Goal: Task Accomplishment & Management: Manage account settings

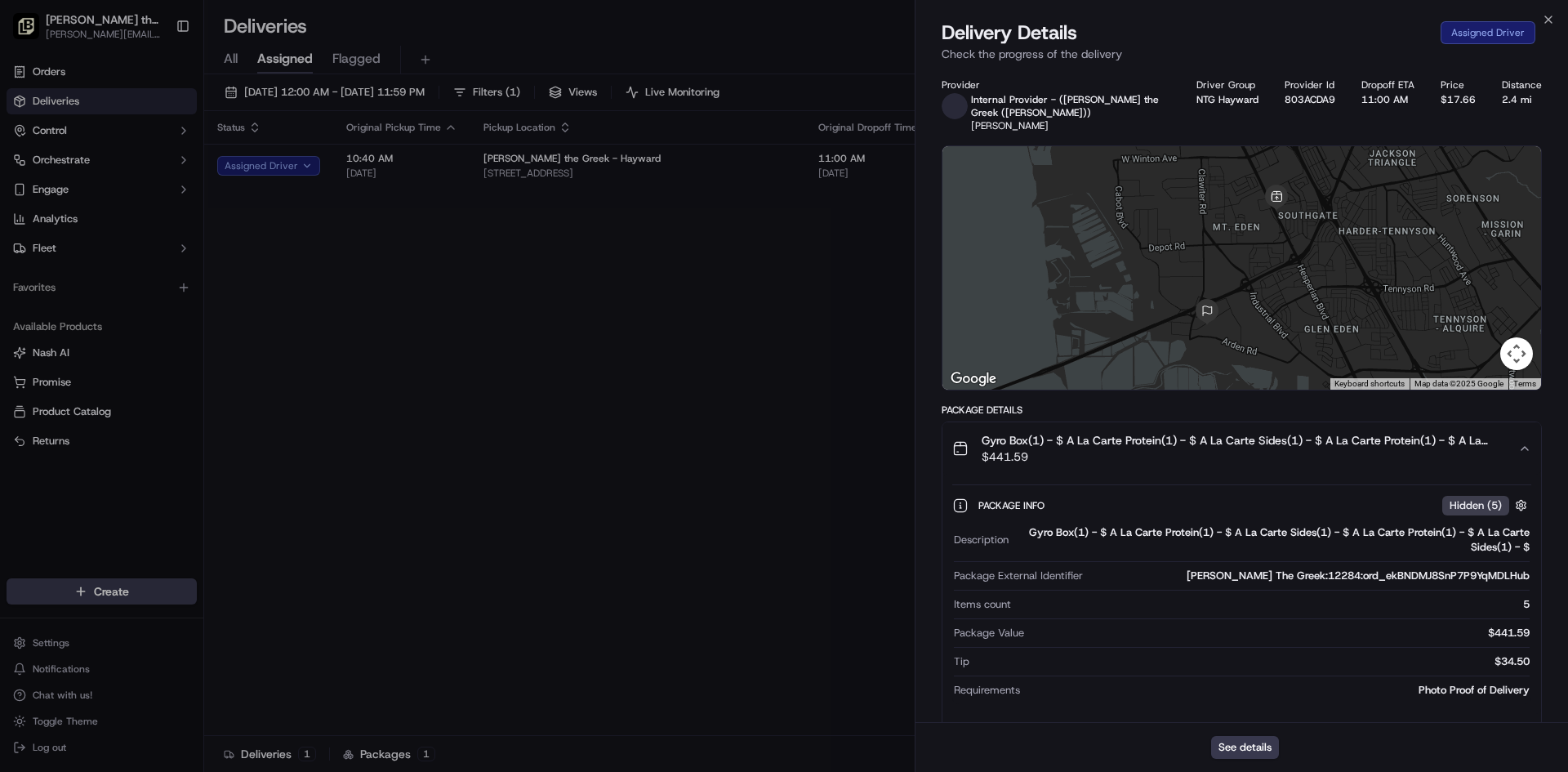
scroll to position [408, 0]
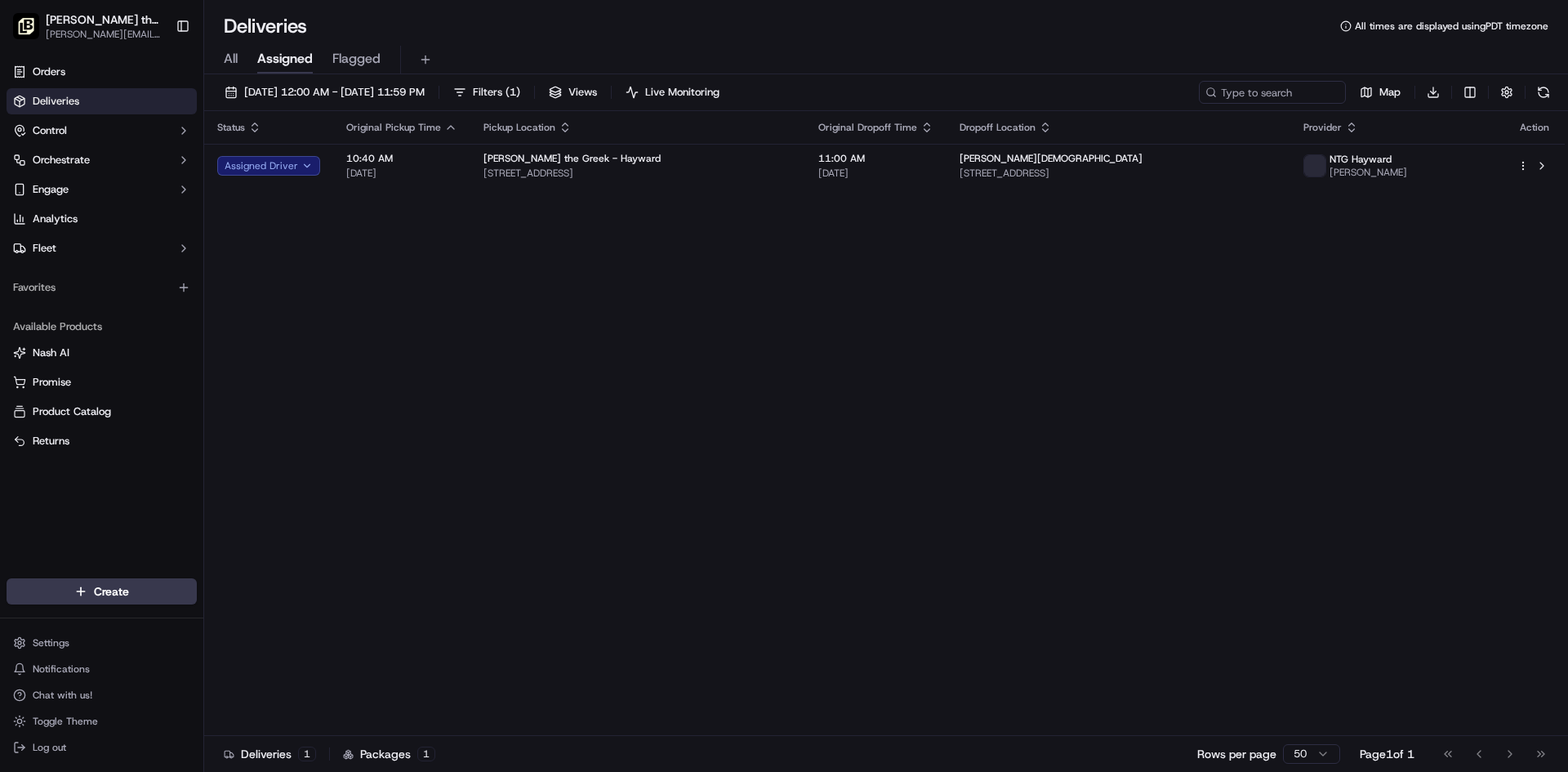
click at [240, 64] on div "All Assigned Flagged" at bounding box center [886, 60] width 1364 height 29
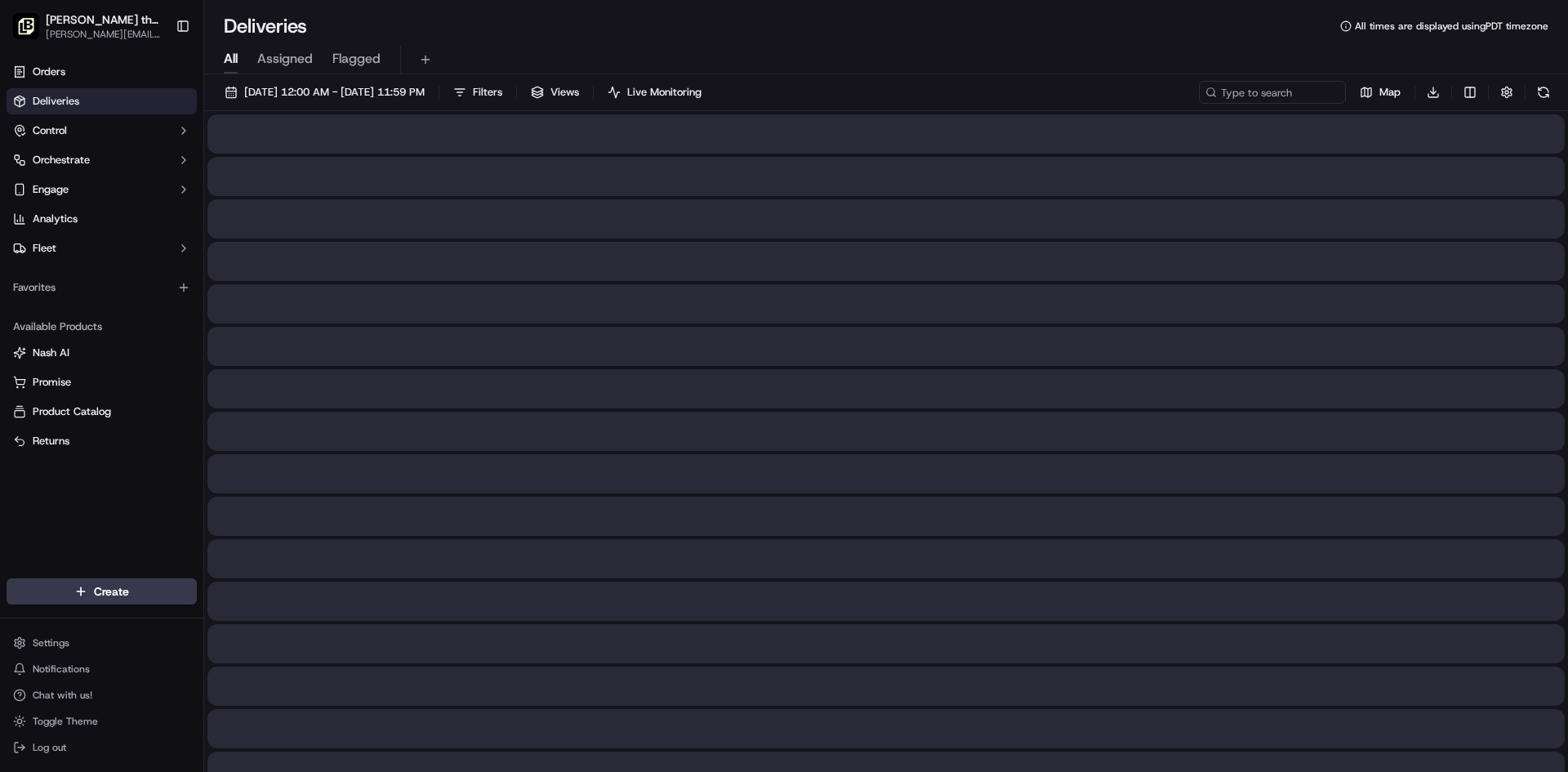
click at [237, 64] on span "All" at bounding box center [230, 59] width 14 height 20
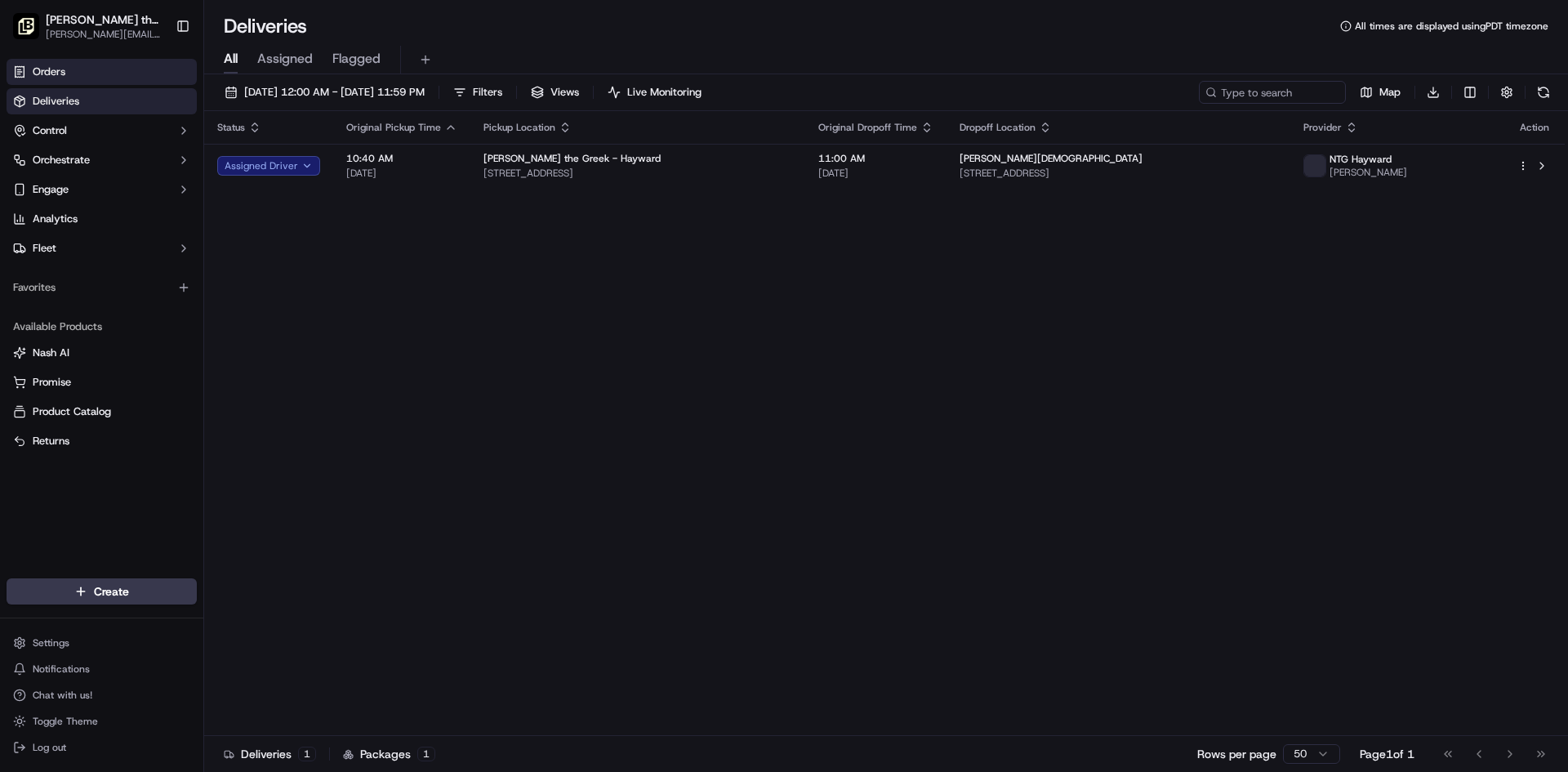
click at [53, 83] on link "Orders" at bounding box center [102, 72] width 191 height 26
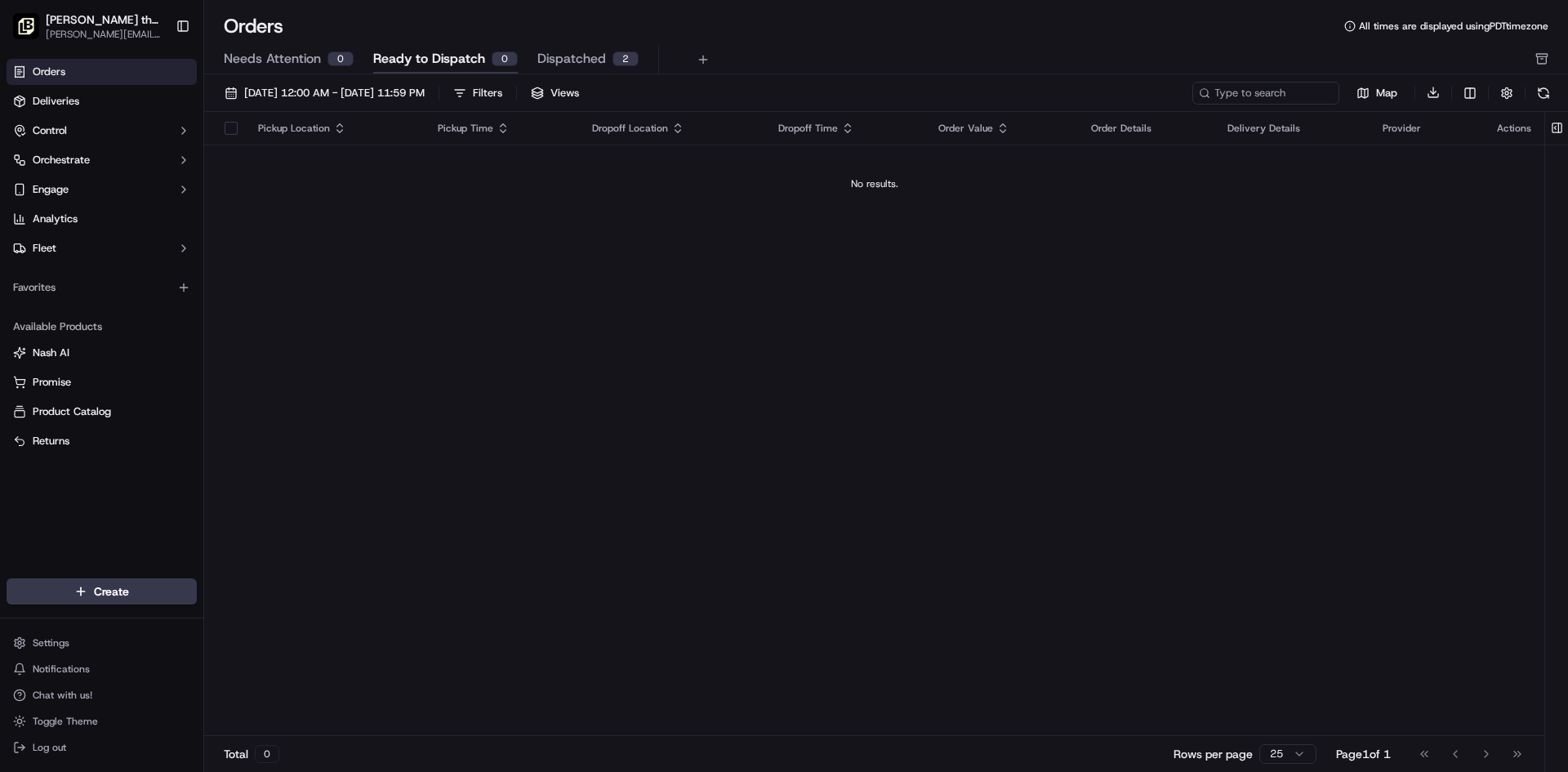
click at [559, 51] on span "Dispatched" at bounding box center [572, 59] width 69 height 20
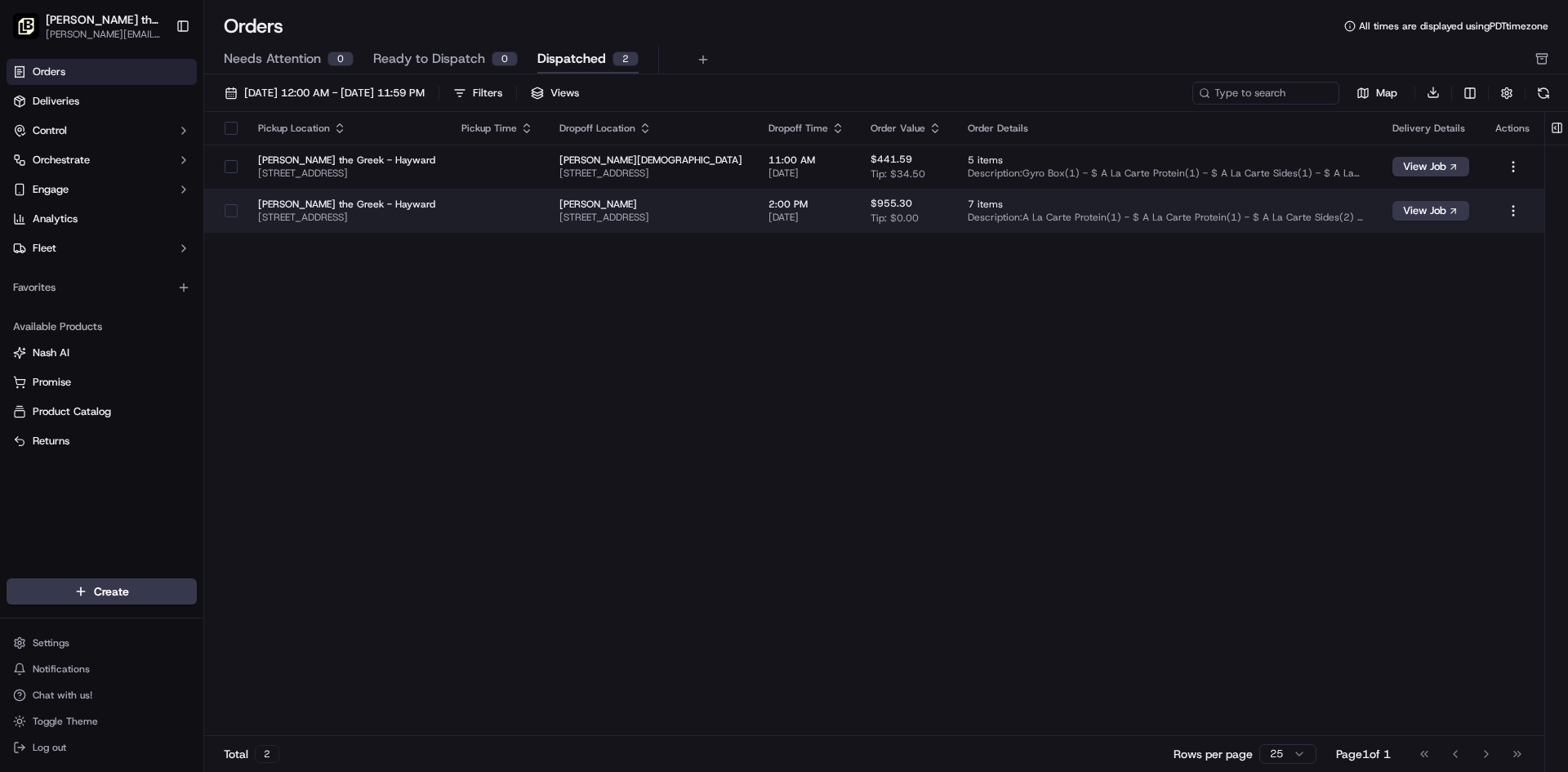
click at [307, 208] on span "[PERSON_NAME] the Greek - Hayward" at bounding box center [346, 204] width 177 height 13
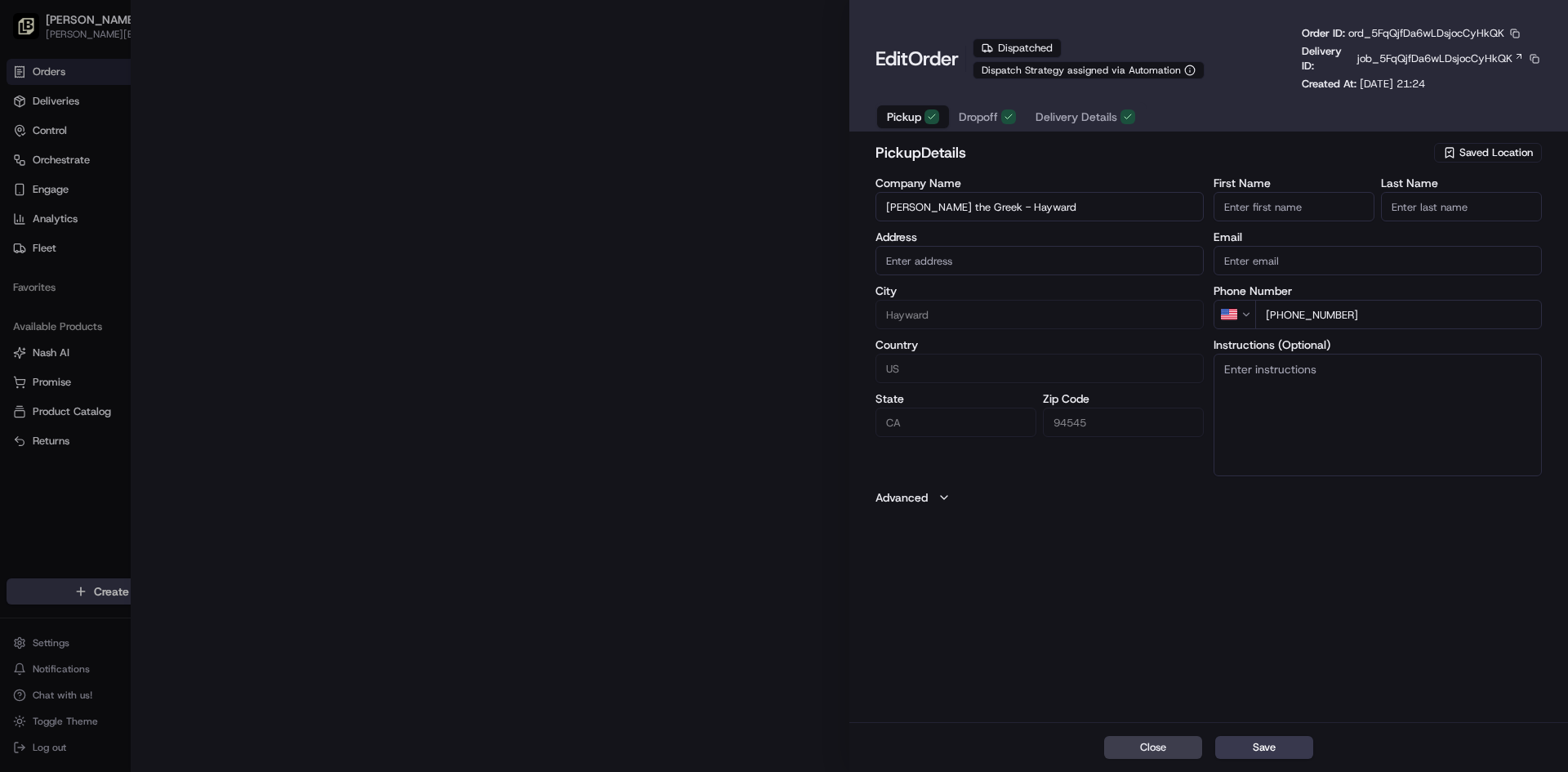
type input "[STREET_ADDRESS][PERSON_NAME]"
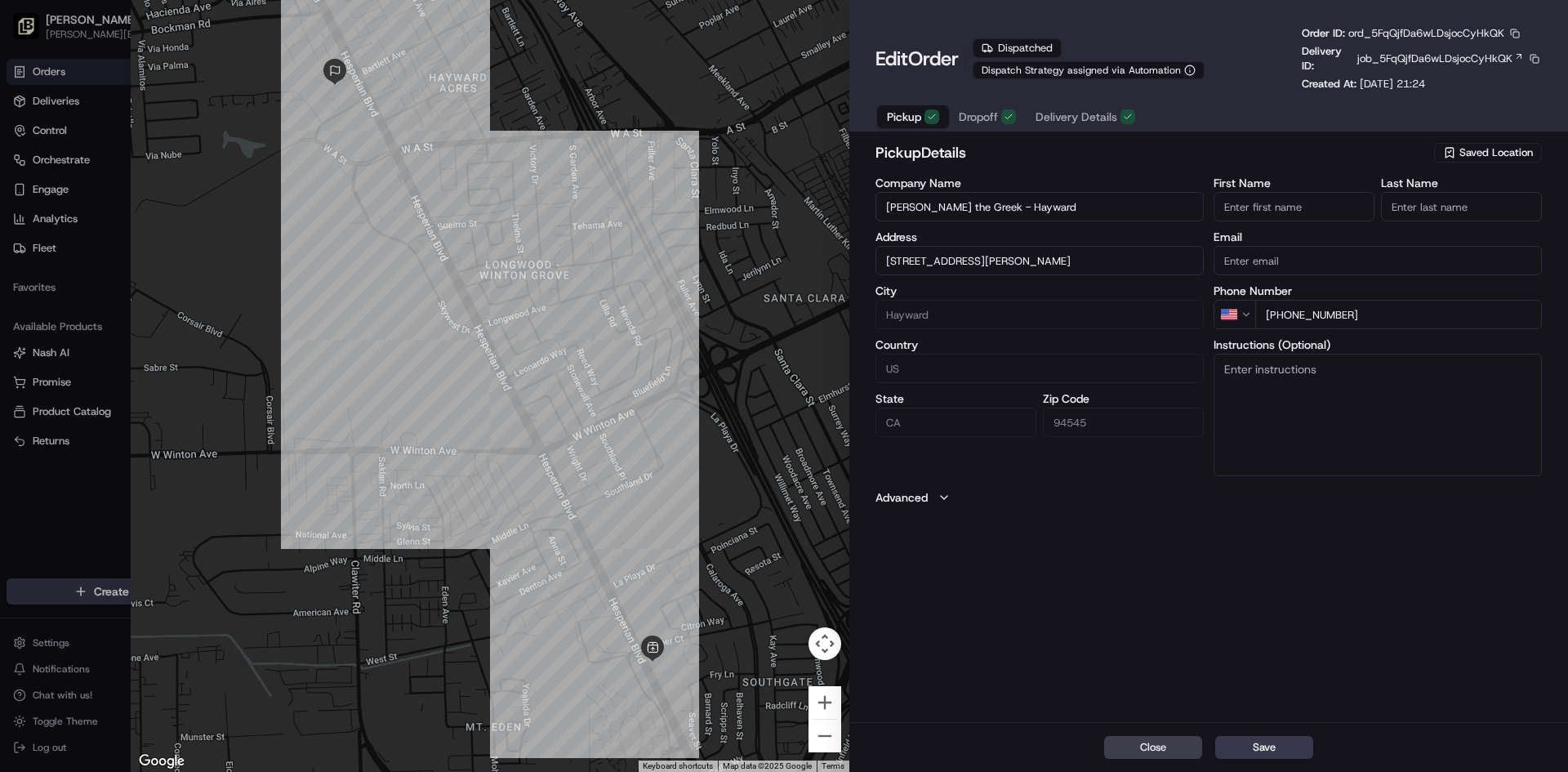
click at [119, 110] on div at bounding box center [784, 386] width 1568 height 772
type input "+1"
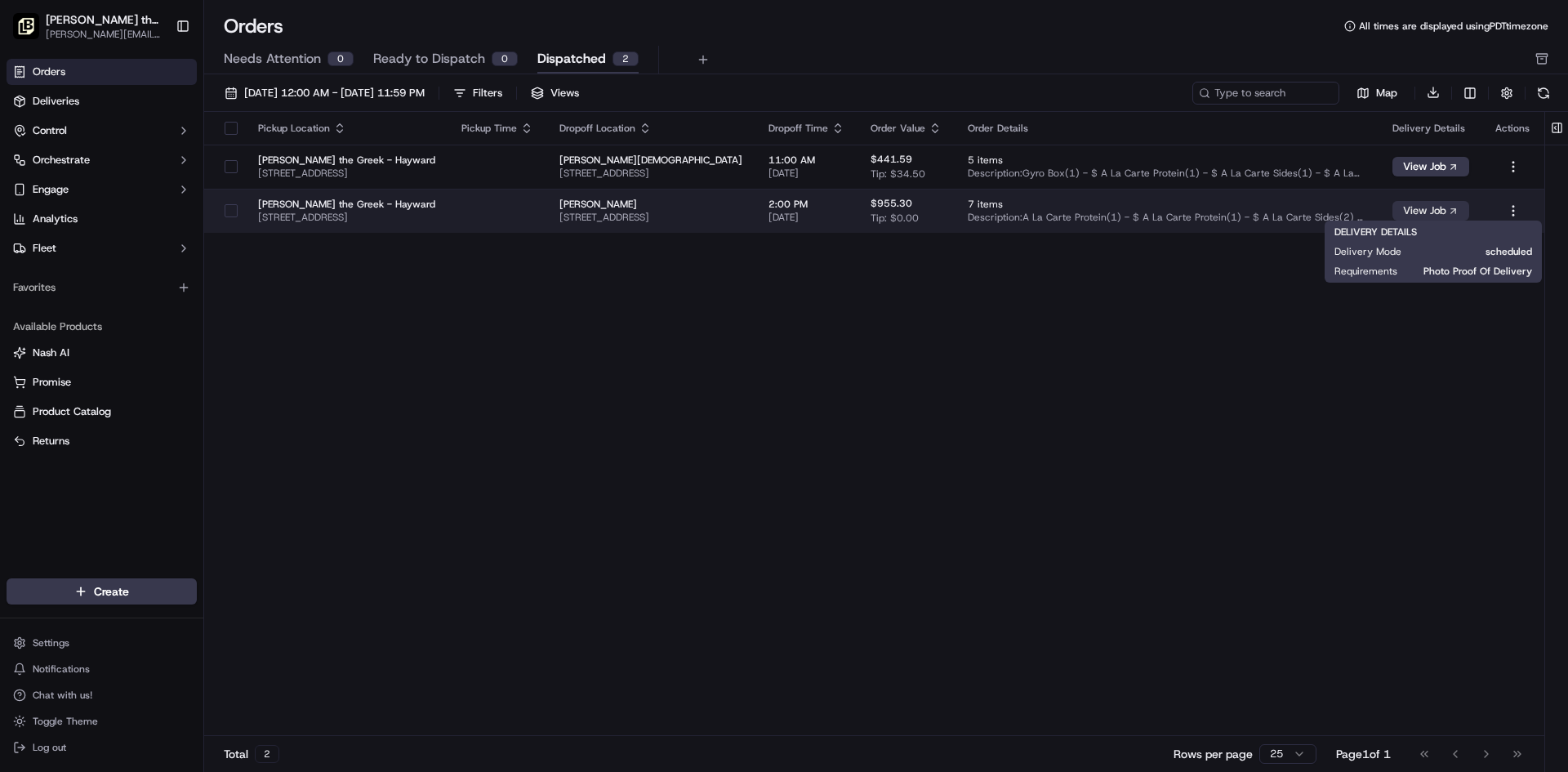
click at [1423, 207] on button "View Job" at bounding box center [1431, 210] width 77 height 20
click at [1420, 208] on button "View Job" at bounding box center [1431, 210] width 77 height 20
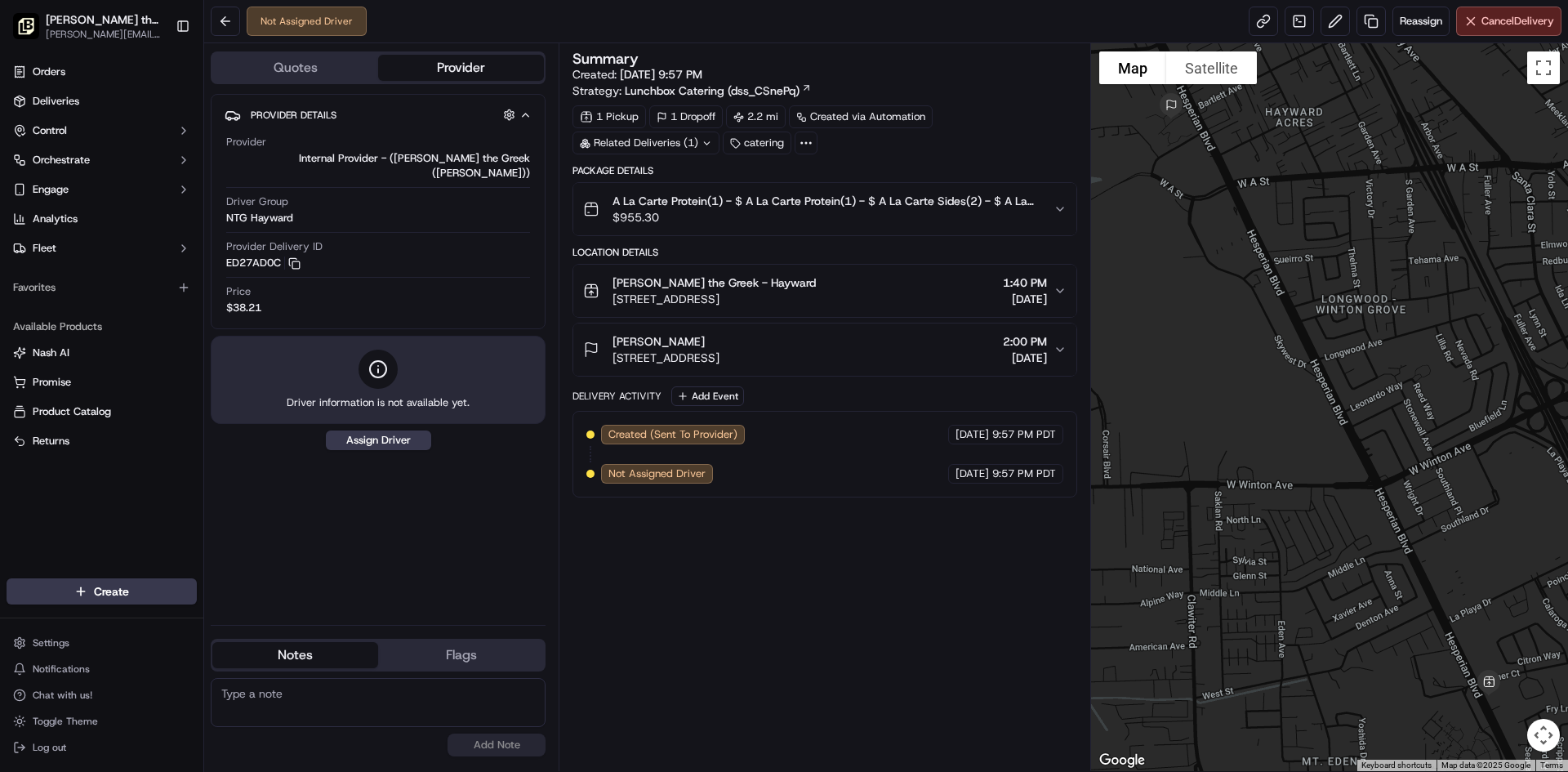
click at [315, 75] on button "Quotes" at bounding box center [295, 67] width 166 height 26
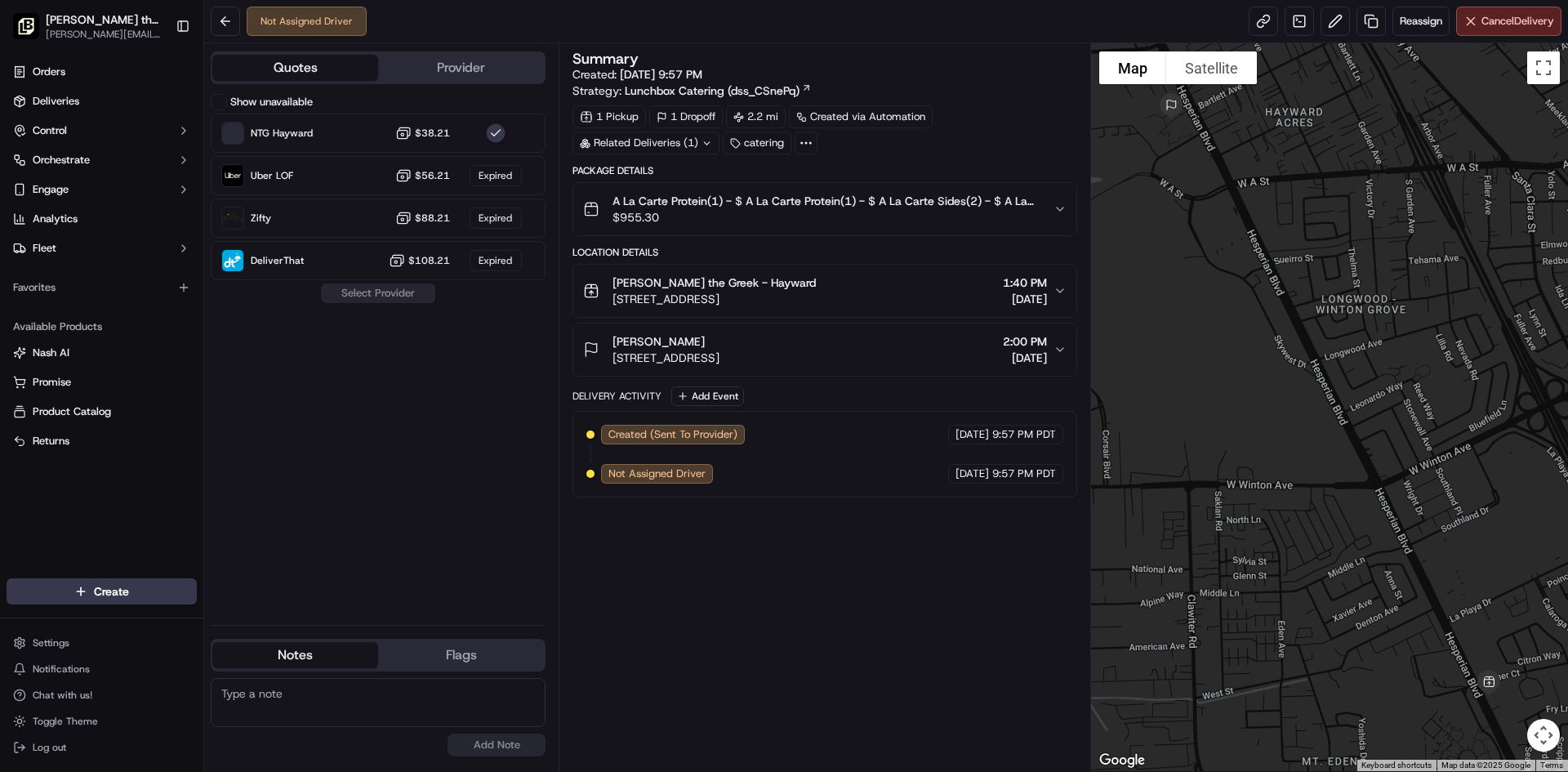
click at [505, 68] on button "Provider" at bounding box center [461, 67] width 166 height 26
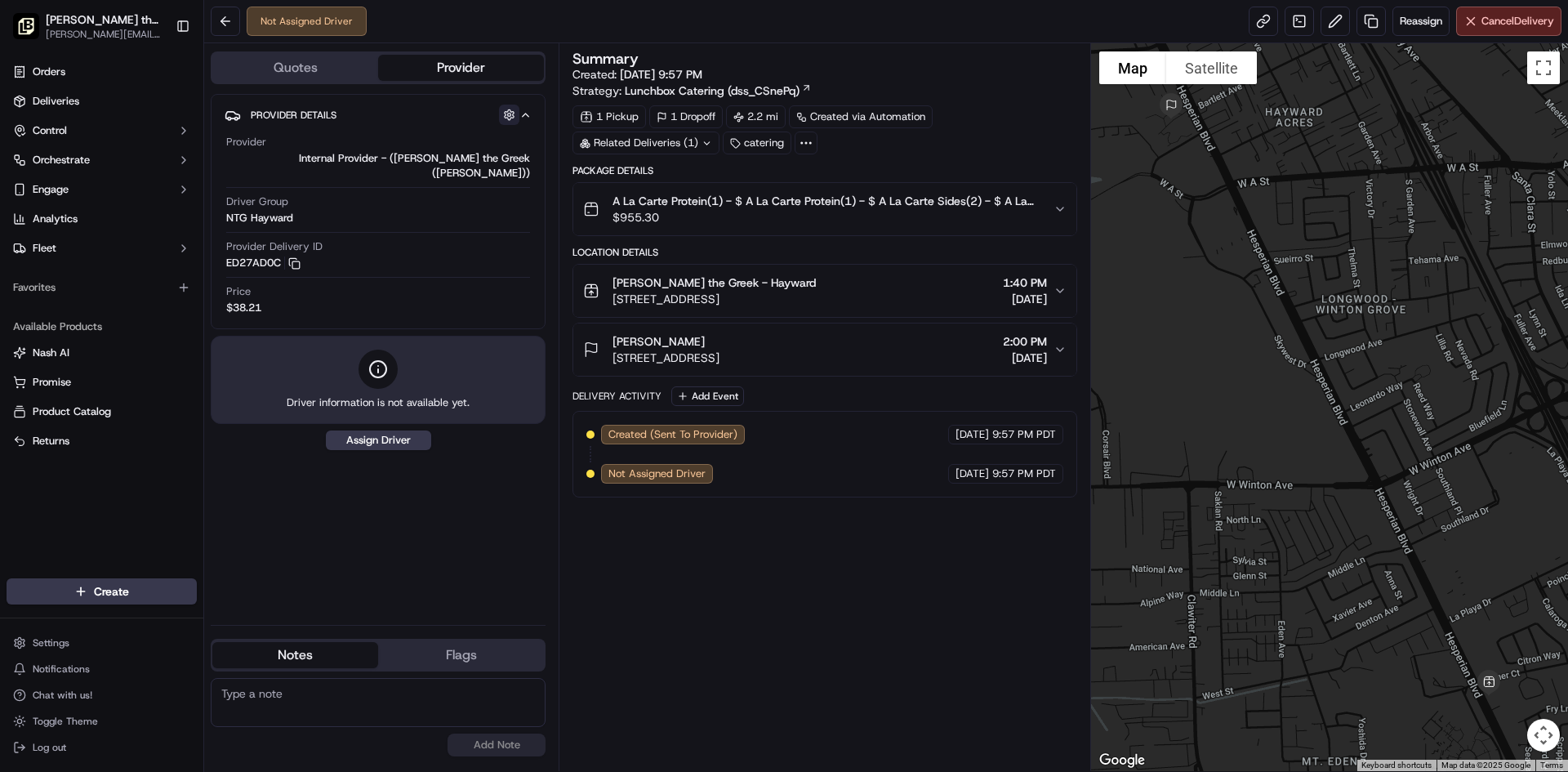
click at [506, 111] on button "button" at bounding box center [509, 114] width 21 height 21
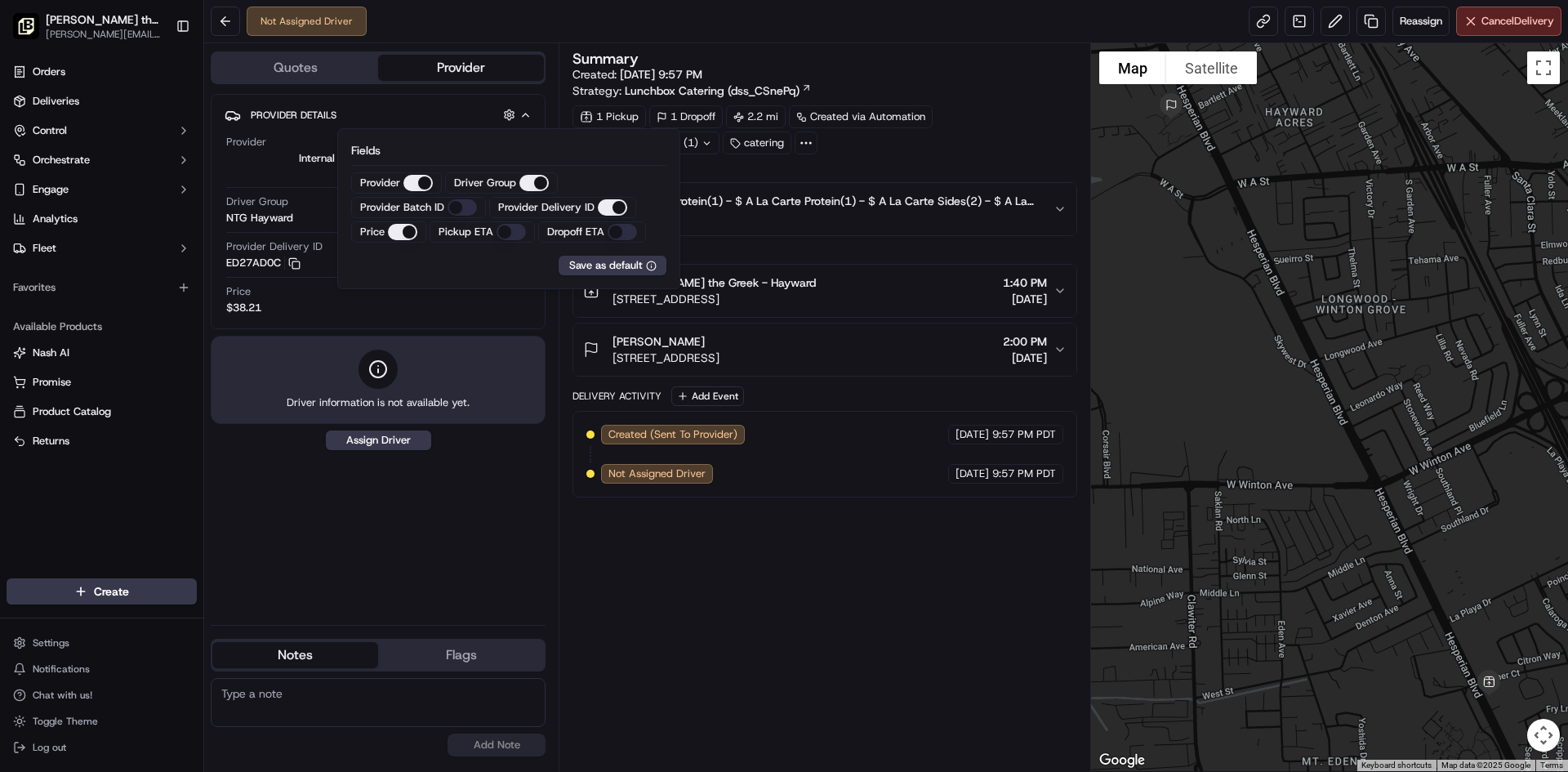
click at [525, 498] on div "Provider Details Hidden ( 3 ) Provider Internal Provider - ([PERSON_NAME] the G…" at bounding box center [377, 353] width 335 height 518
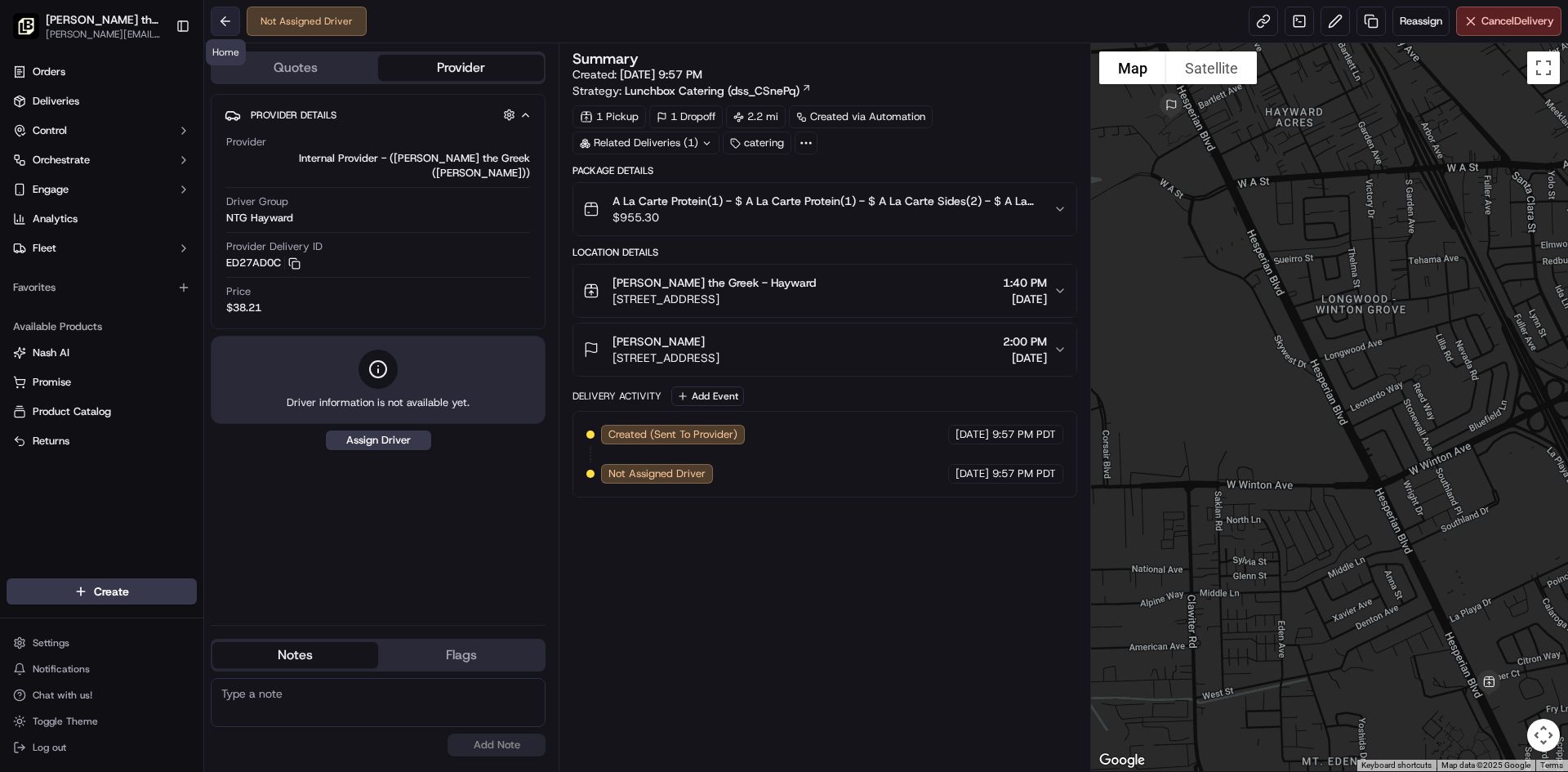
click at [225, 14] on button at bounding box center [225, 21] width 29 height 29
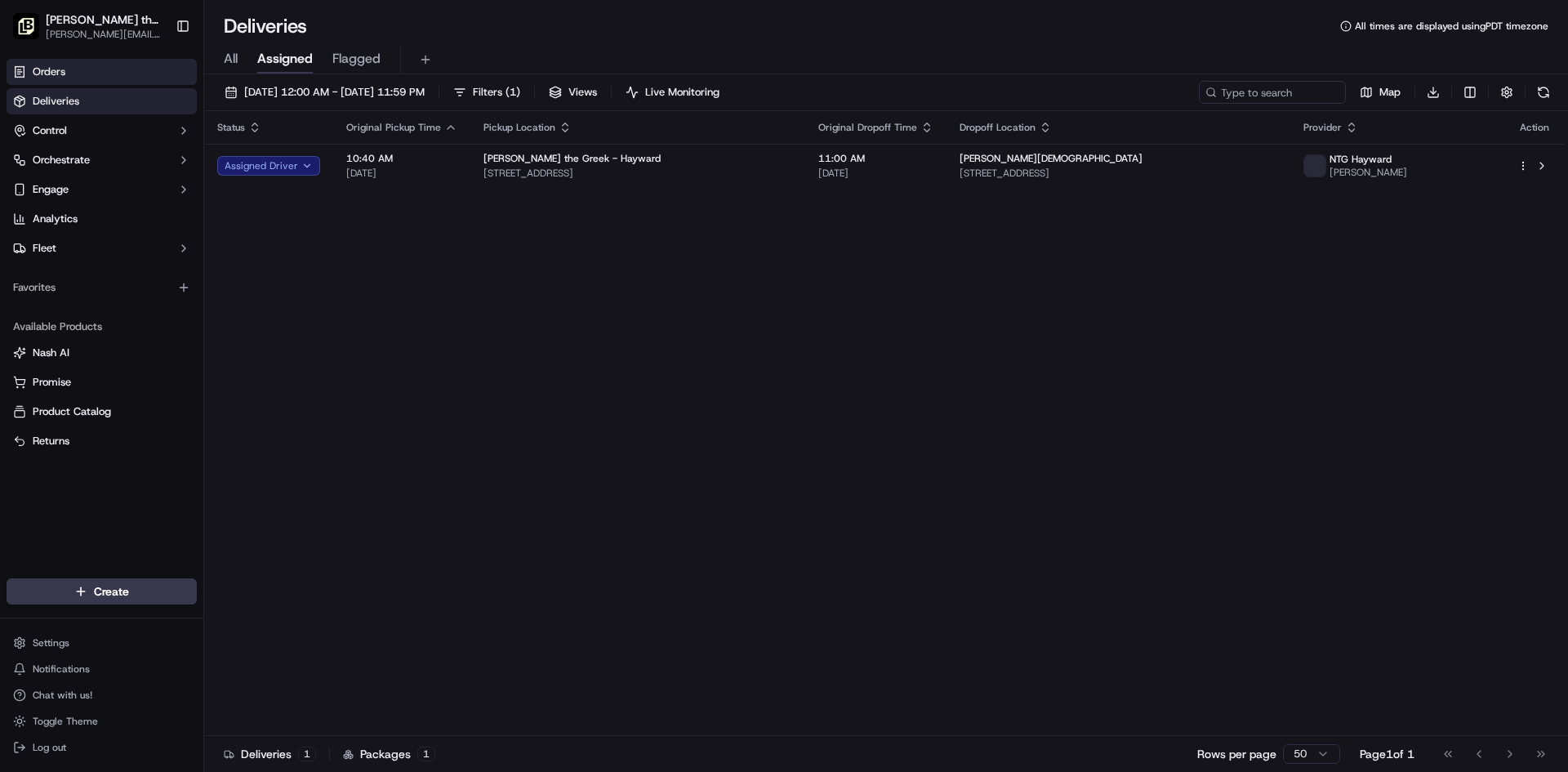
click at [83, 72] on link "Orders" at bounding box center [102, 72] width 191 height 26
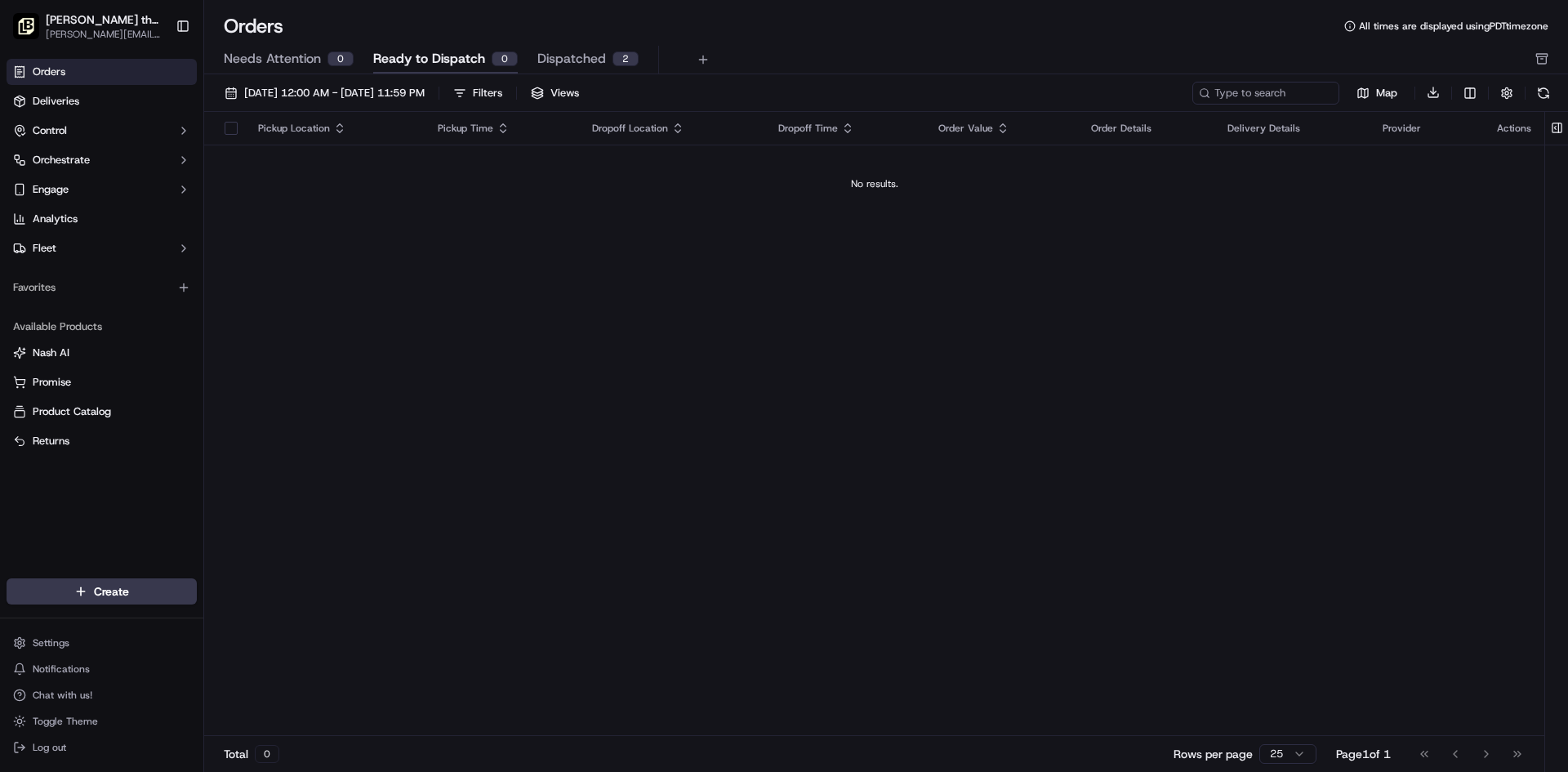
click at [591, 54] on span "Dispatched" at bounding box center [572, 59] width 69 height 20
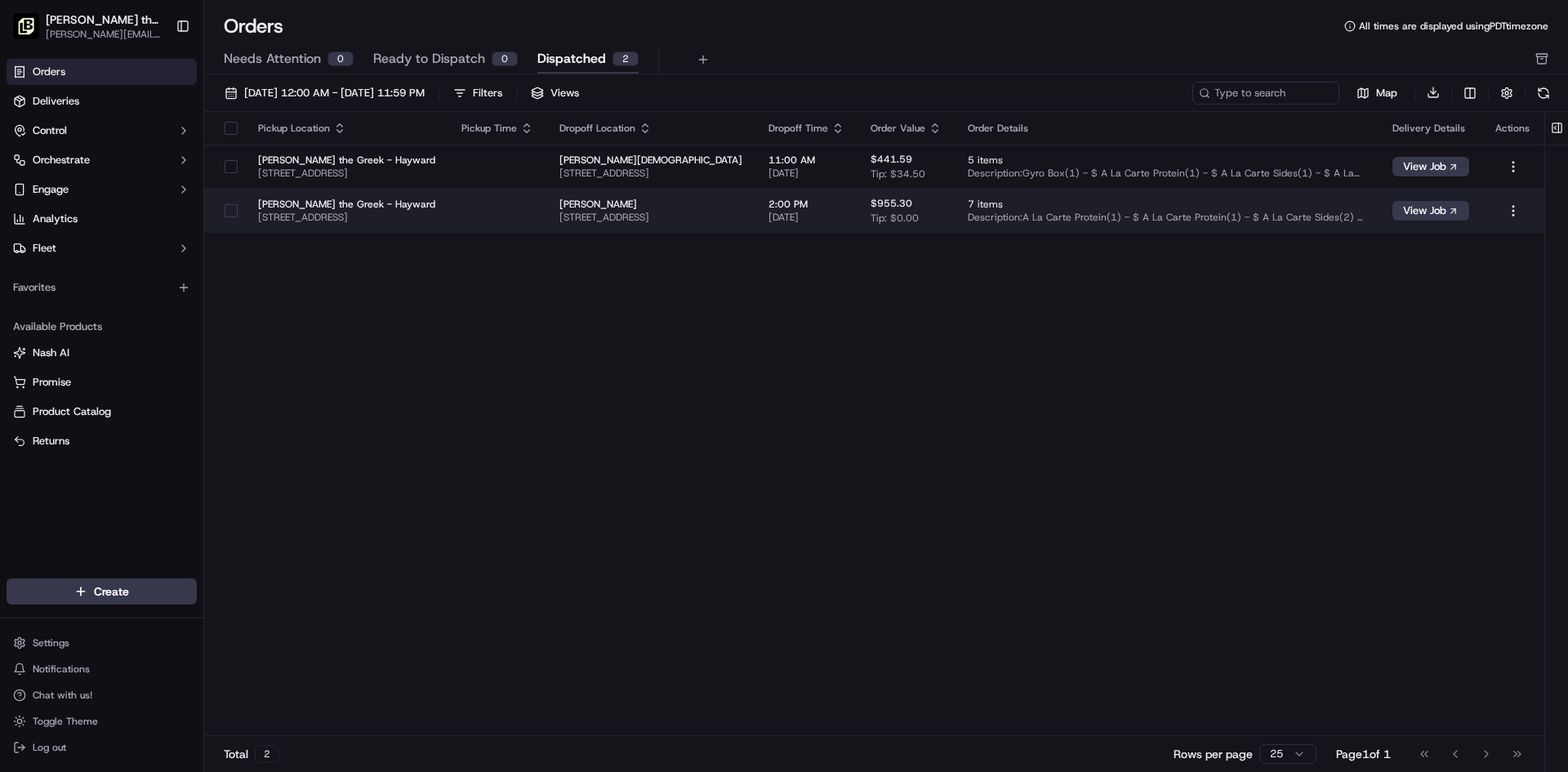
click at [1227, 219] on span "Description: A La Carte Protein(1) - $ A La Carte Protein(1) - $ A La Carte Sid…" at bounding box center [1167, 217] width 398 height 13
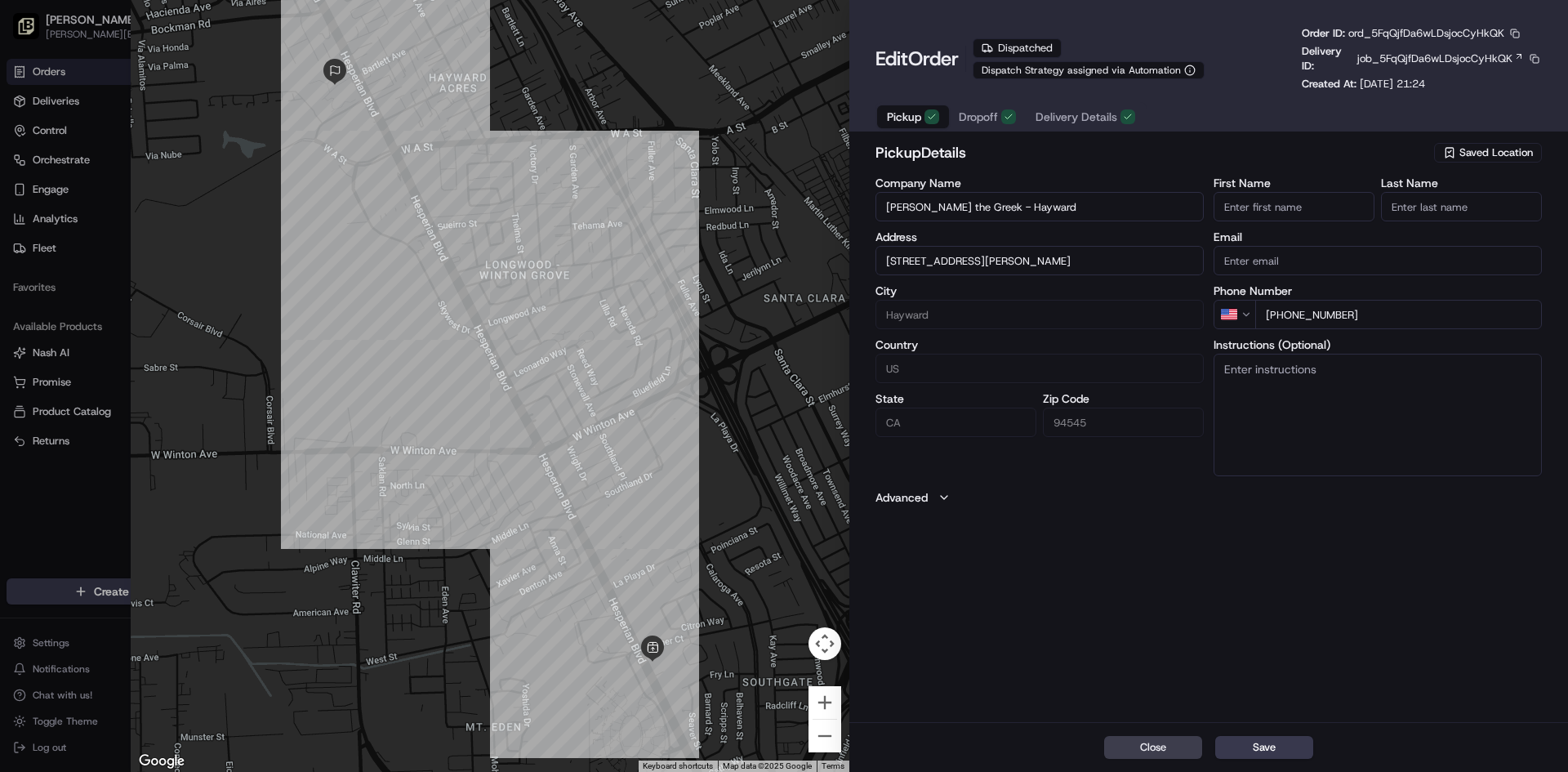
click at [1095, 122] on span "Delivery Details" at bounding box center [1076, 117] width 82 height 16
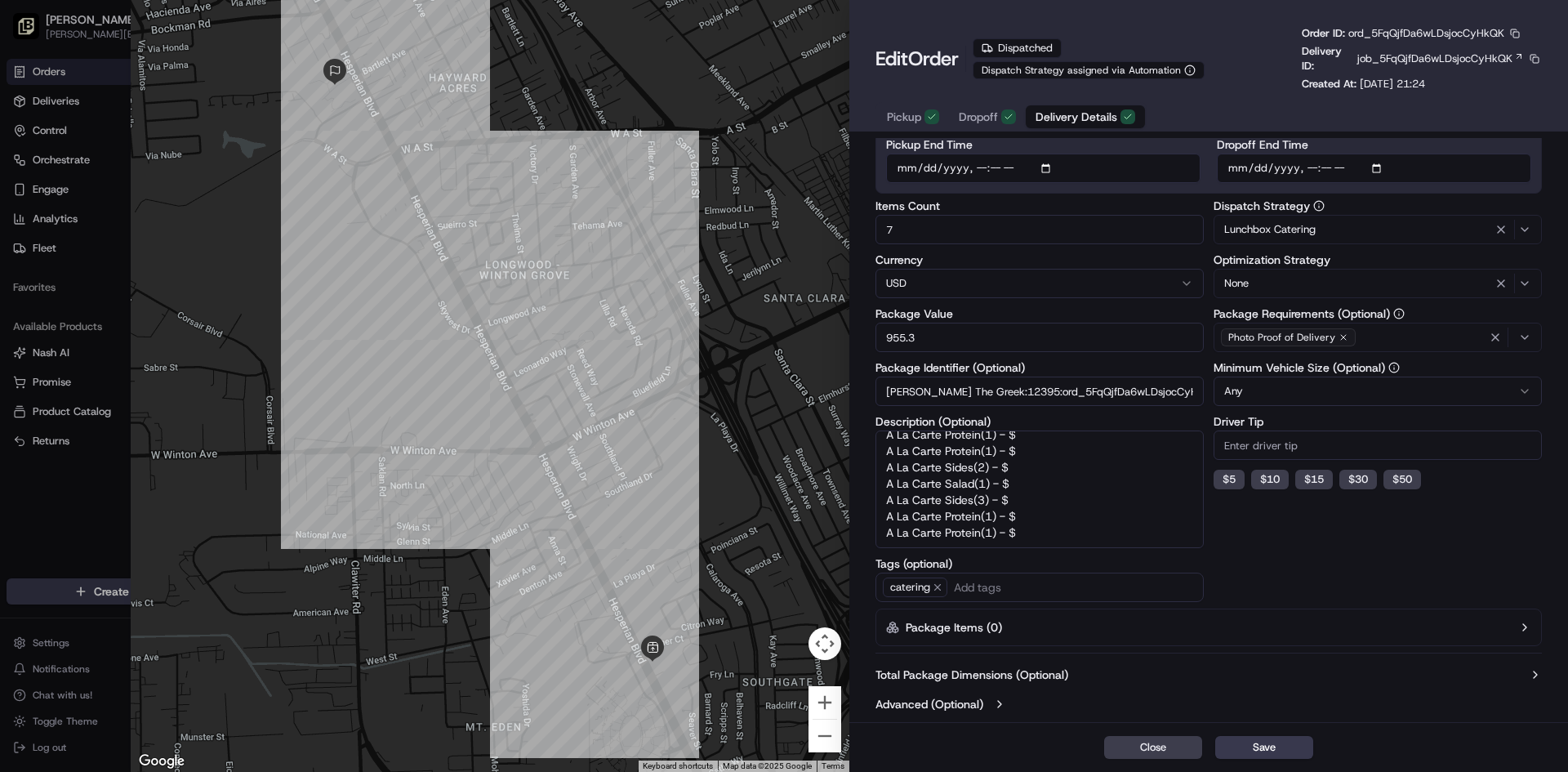
scroll to position [16, 0]
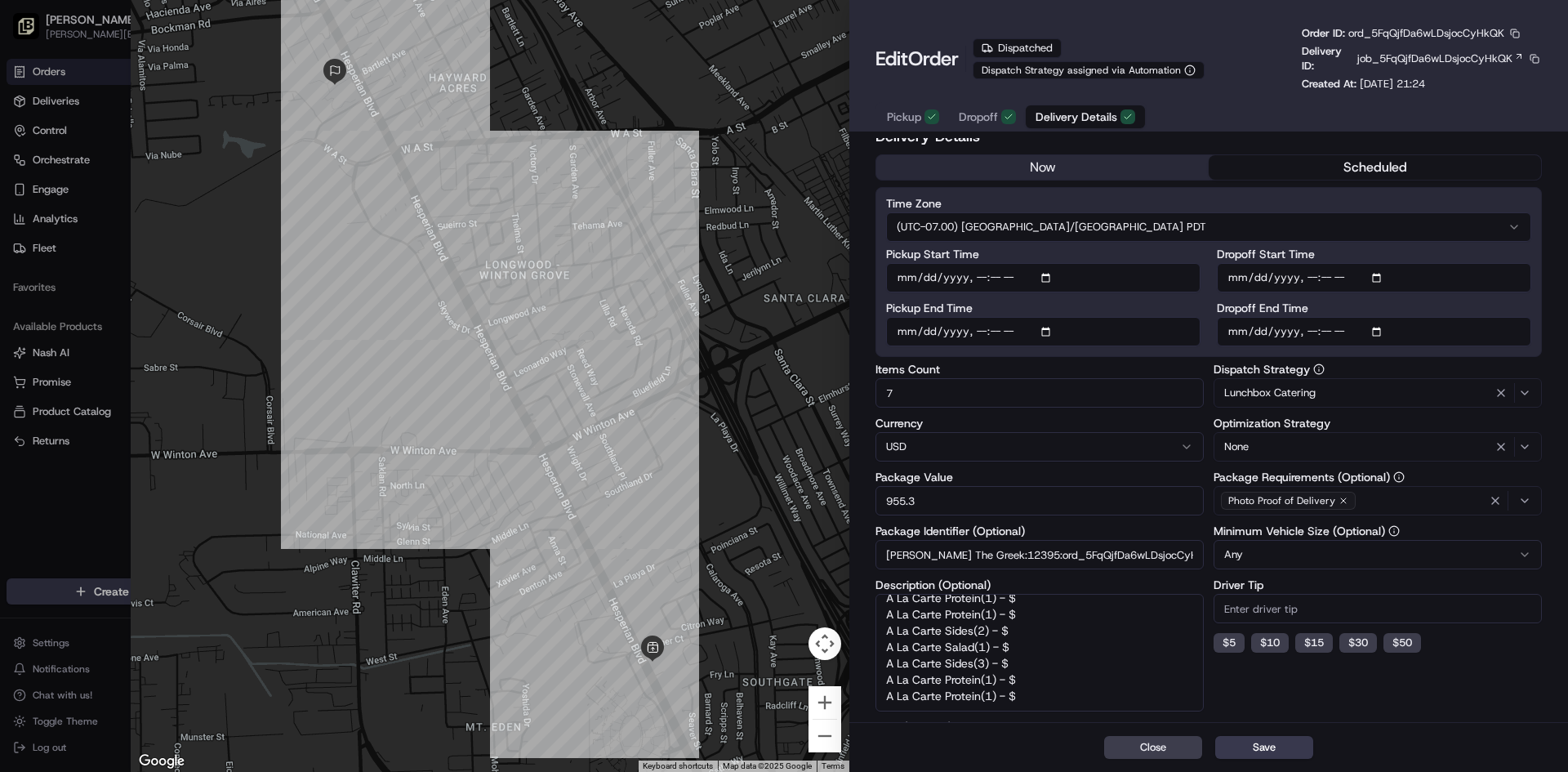
click at [1322, 445] on div "None" at bounding box center [1377, 447] width 320 height 20
click at [1546, 468] on div at bounding box center [784, 386] width 1568 height 772
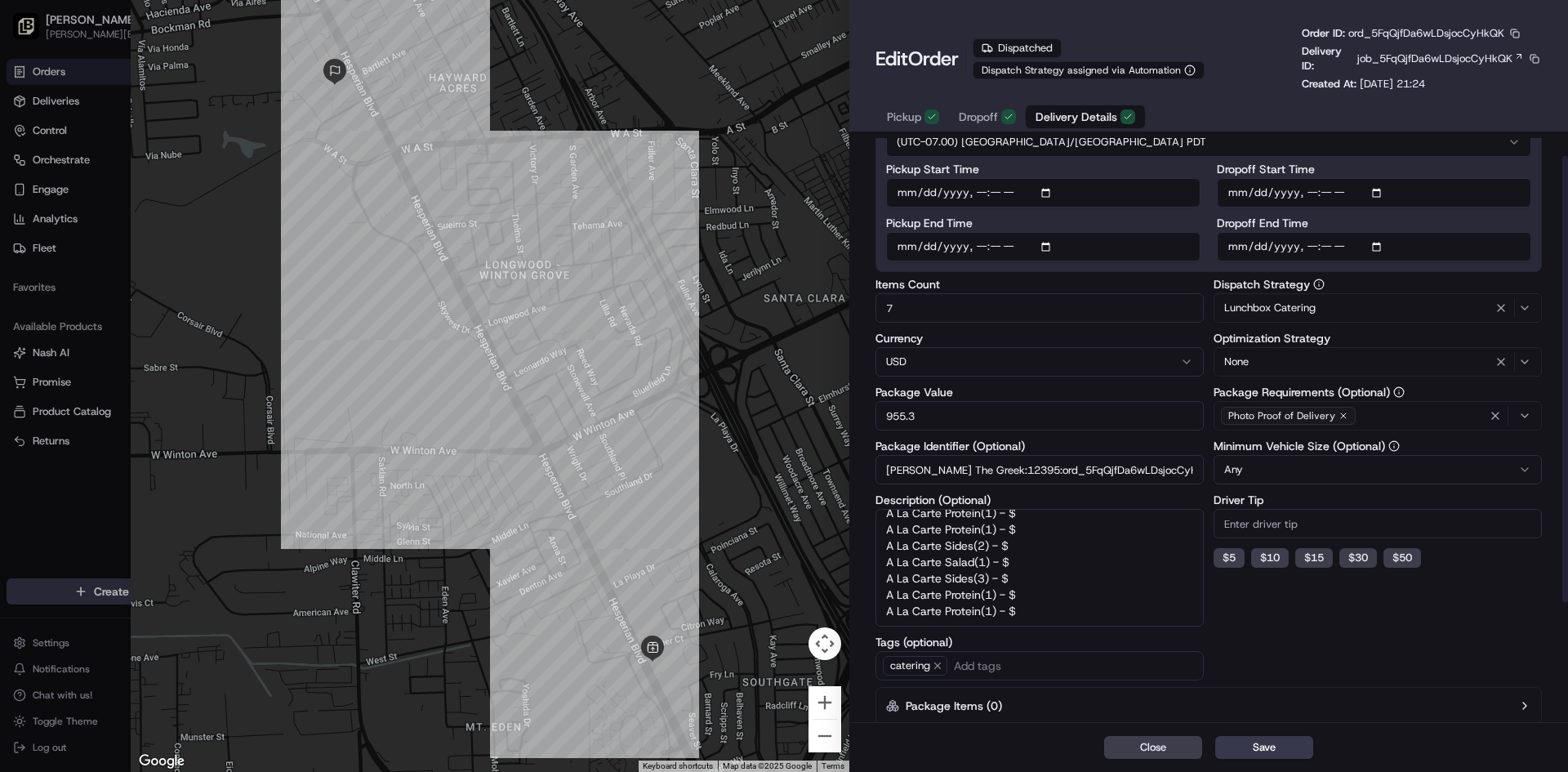
scroll to position [0, 0]
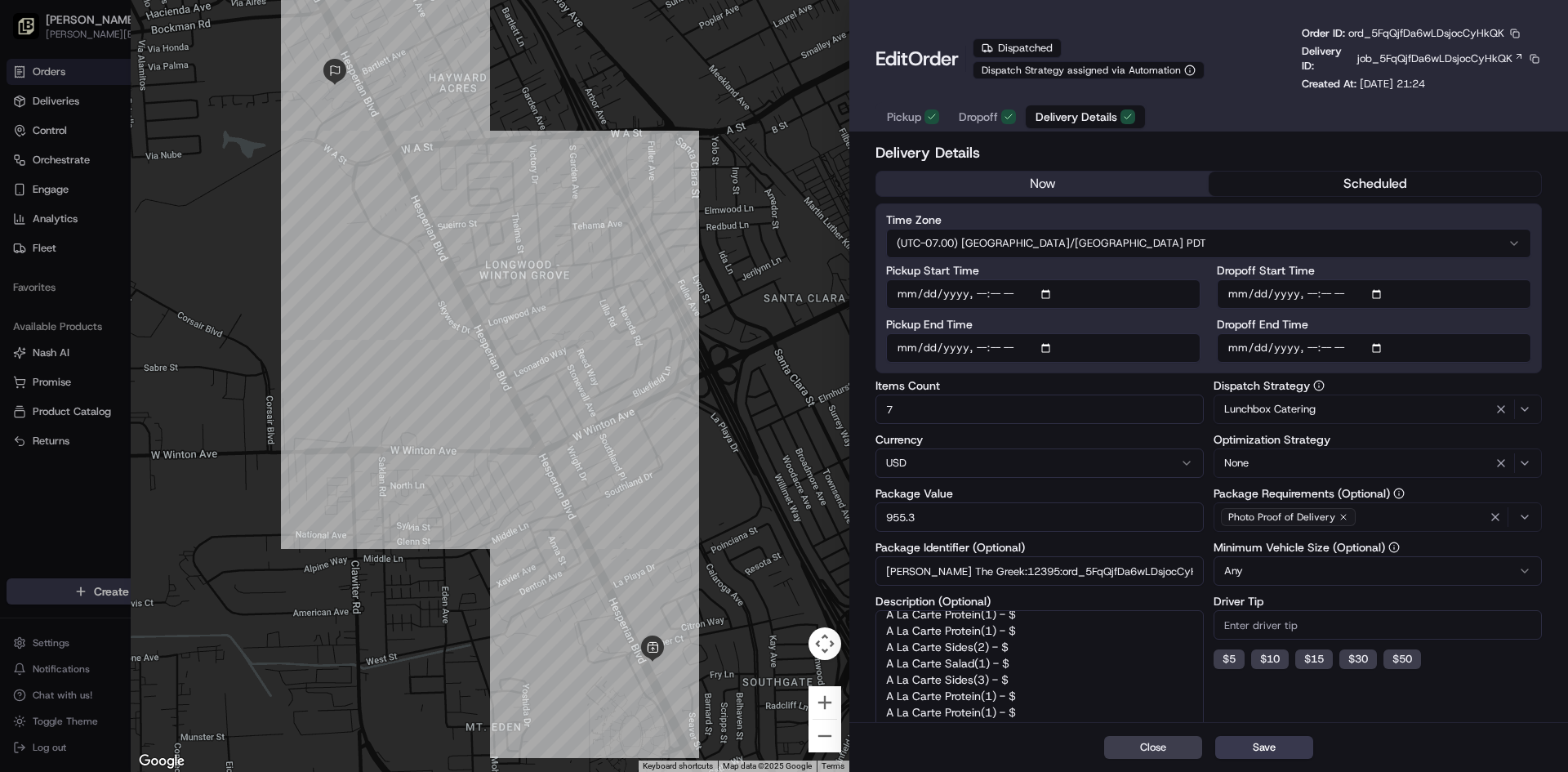
click at [720, 161] on div at bounding box center [490, 386] width 719 height 772
type input "1"
click at [91, 147] on div at bounding box center [784, 386] width 1568 height 772
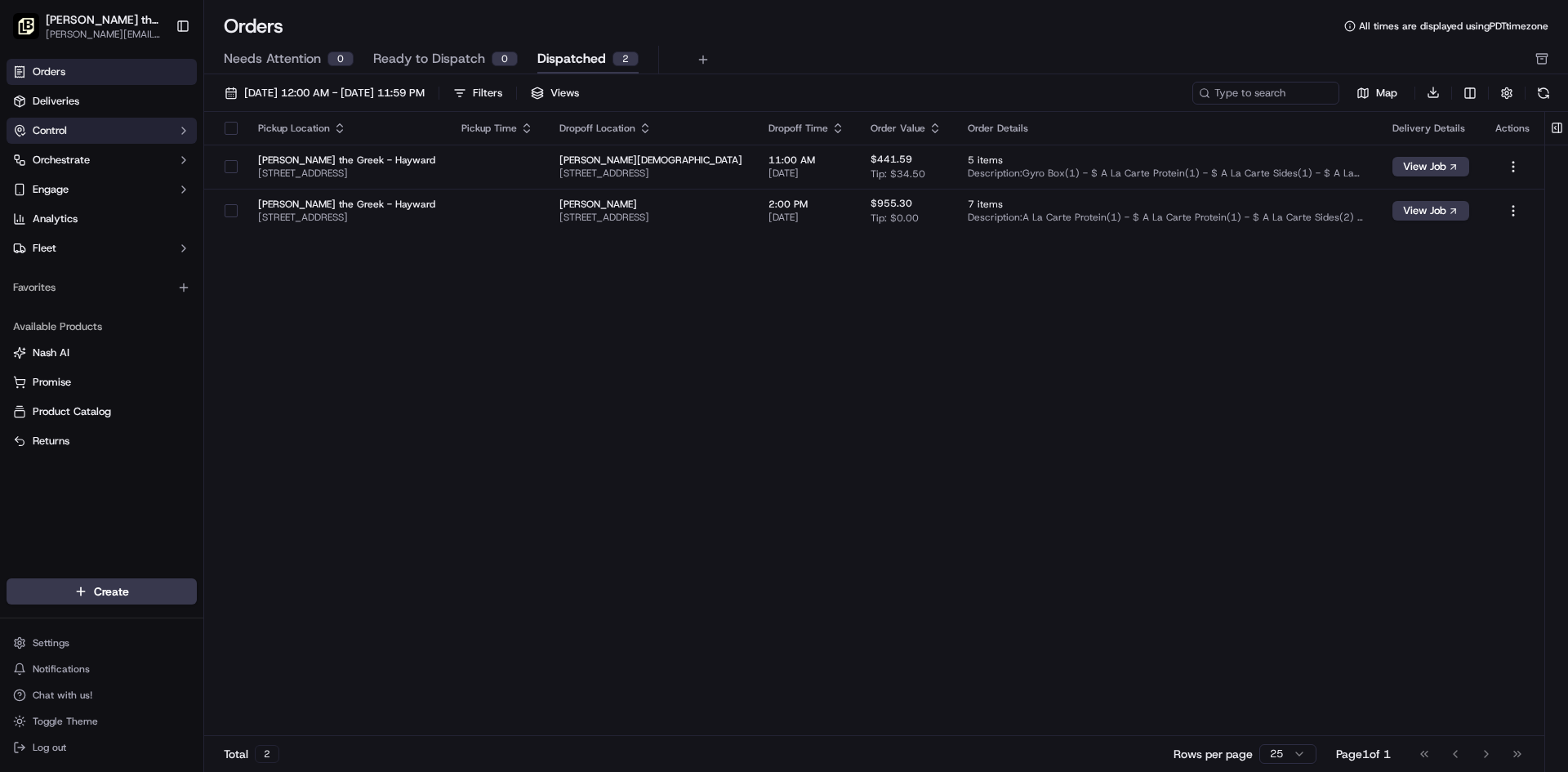
click at [71, 129] on button "Control" at bounding box center [102, 131] width 191 height 26
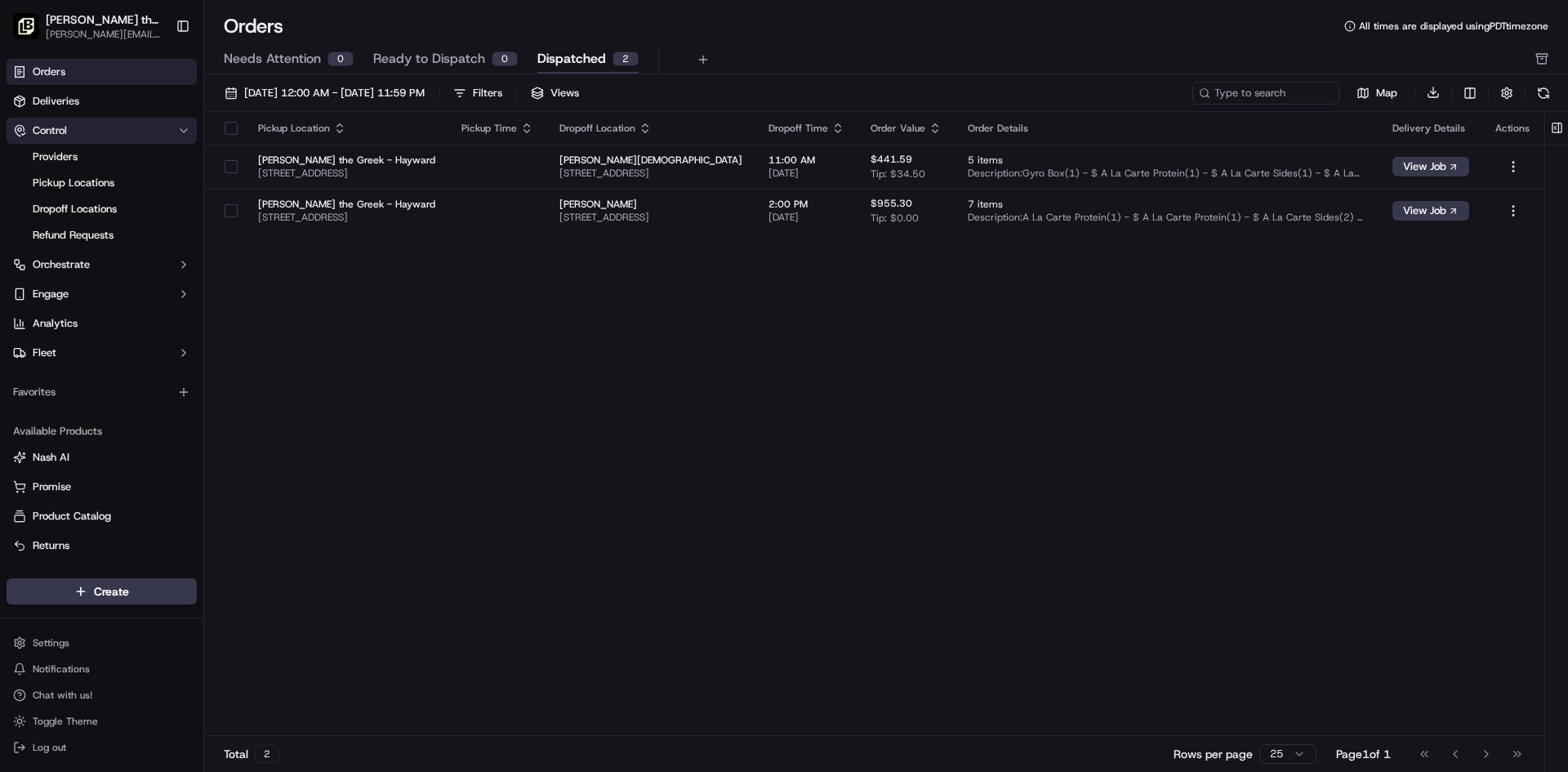
click at [94, 132] on button "Control" at bounding box center [102, 131] width 191 height 26
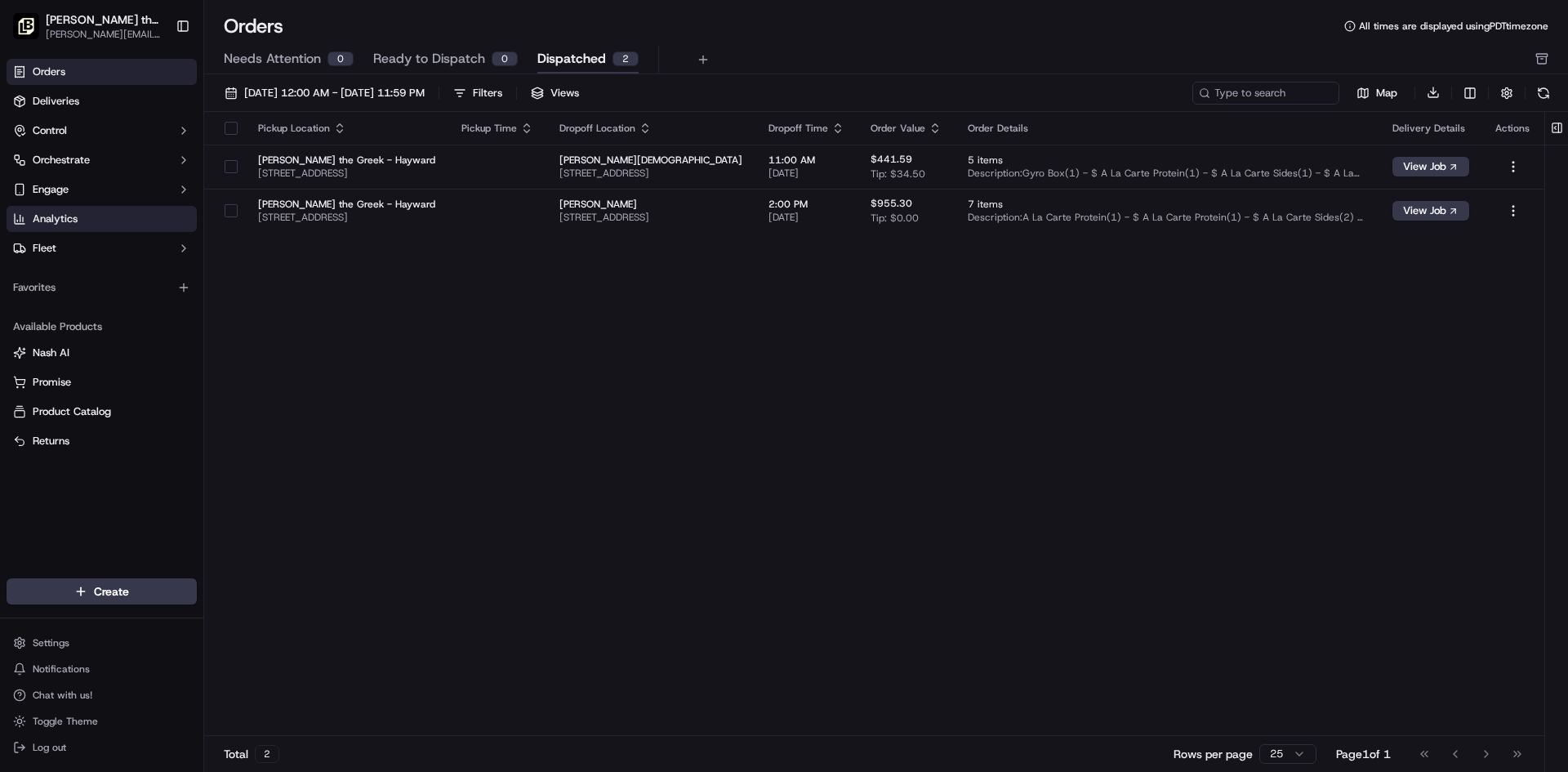
click at [121, 220] on link "Analytics" at bounding box center [102, 219] width 191 height 26
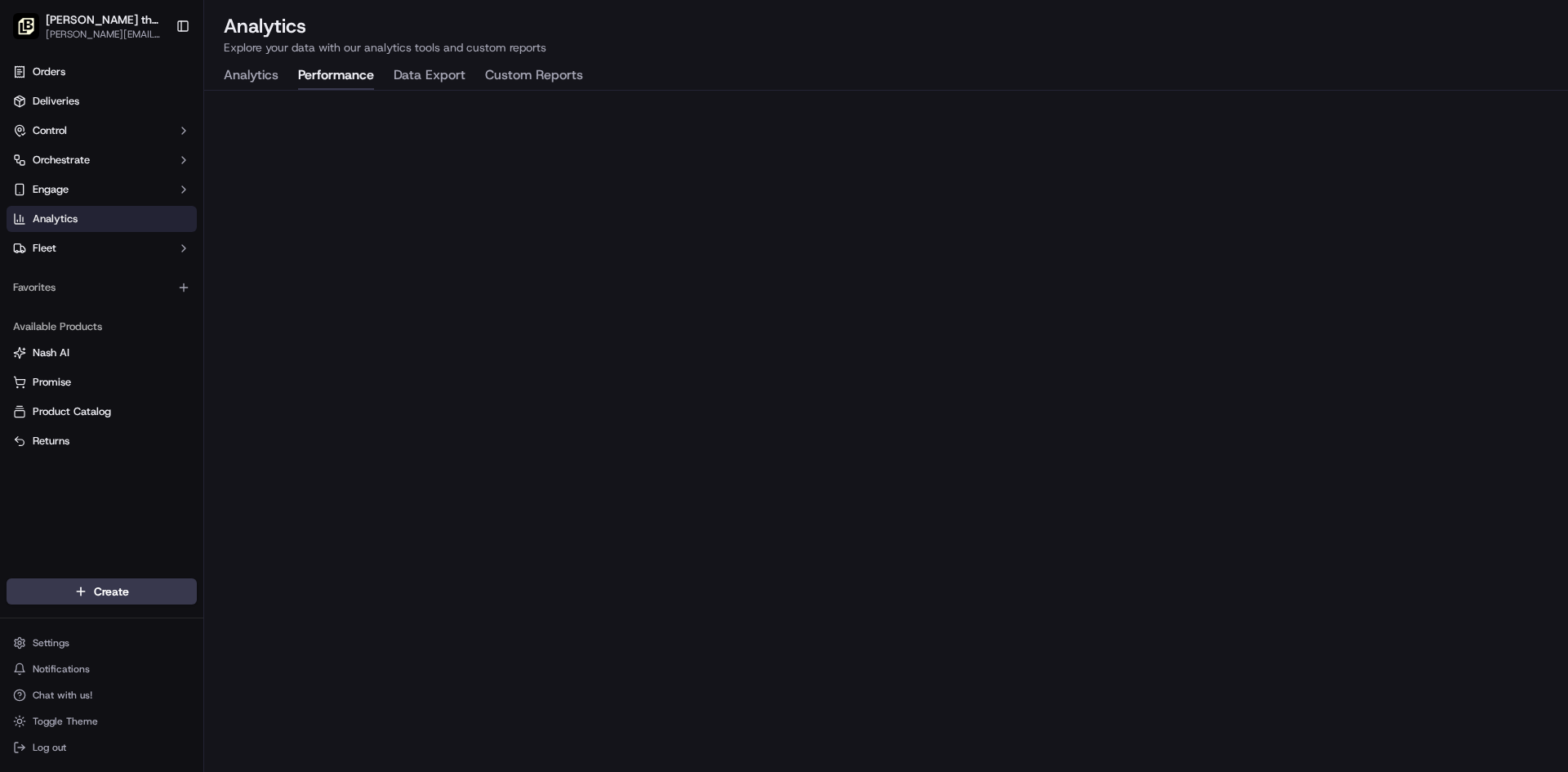
click at [351, 80] on button "Performance" at bounding box center [337, 75] width 76 height 28
click at [266, 71] on button "Analytics" at bounding box center [251, 75] width 54 height 28
click at [90, 59] on link "Orders" at bounding box center [102, 72] width 191 height 26
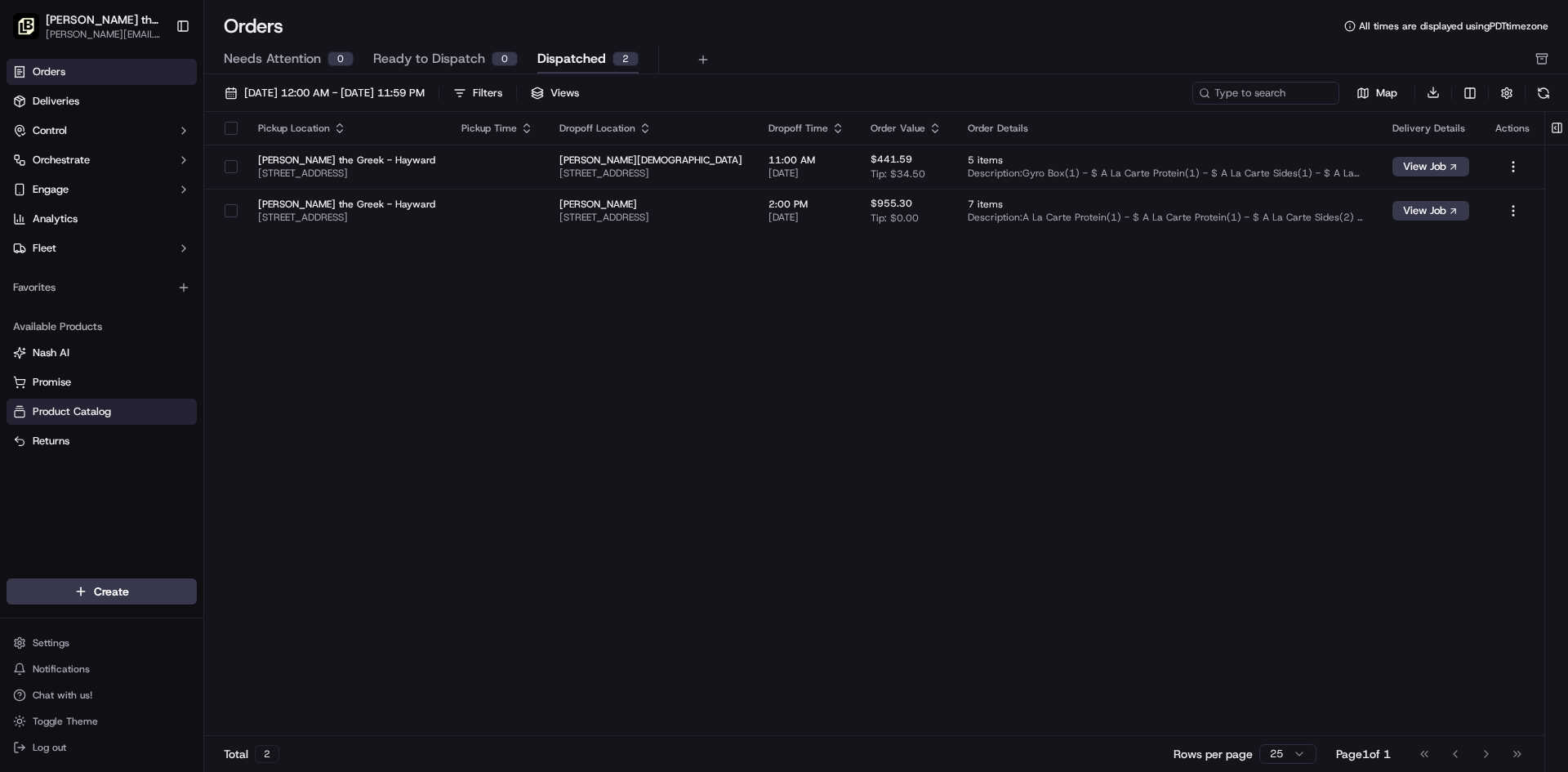
click at [141, 408] on link "Product Catalog" at bounding box center [101, 412] width 177 height 15
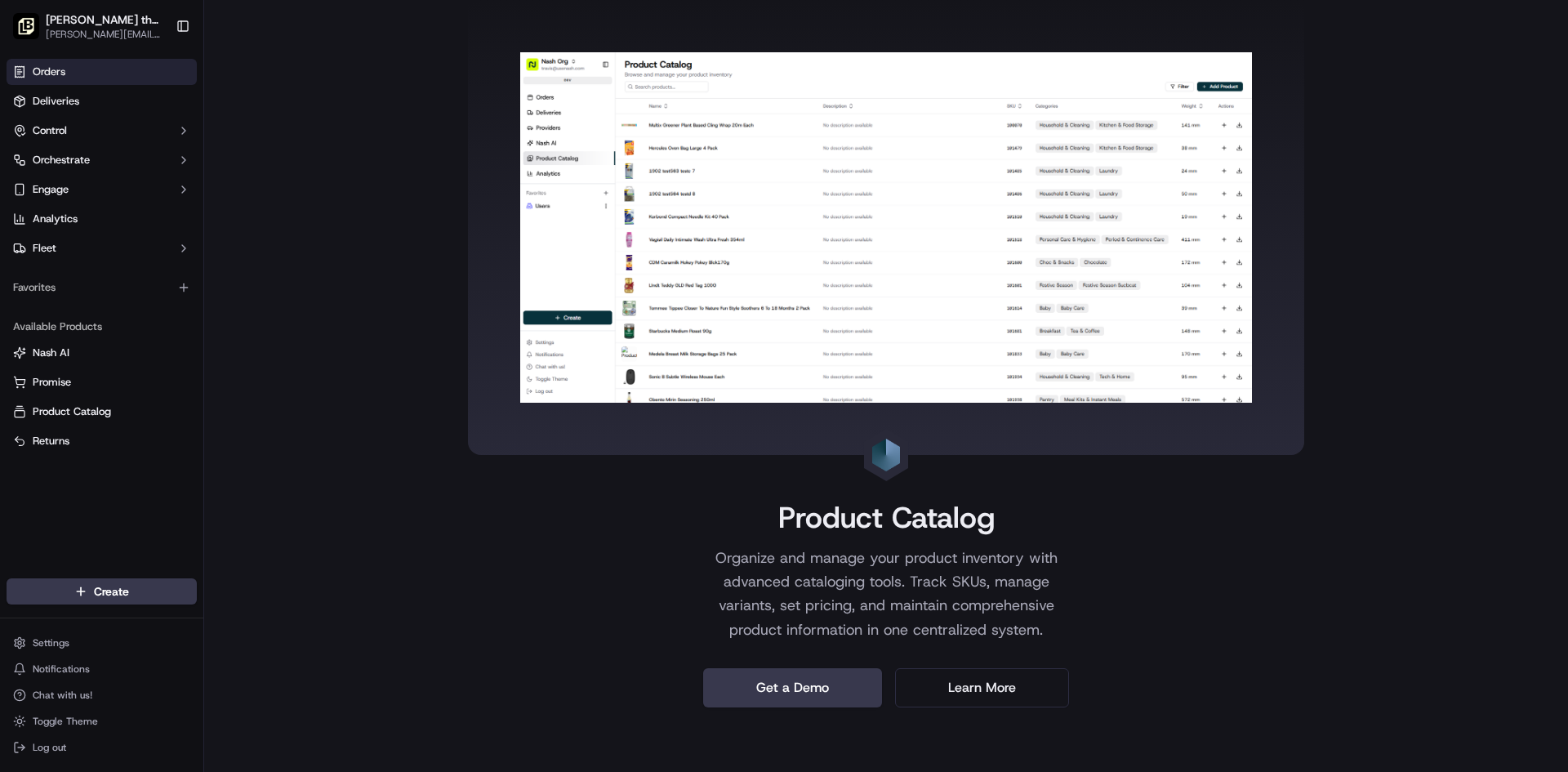
click at [45, 75] on span "Orders" at bounding box center [49, 72] width 33 height 15
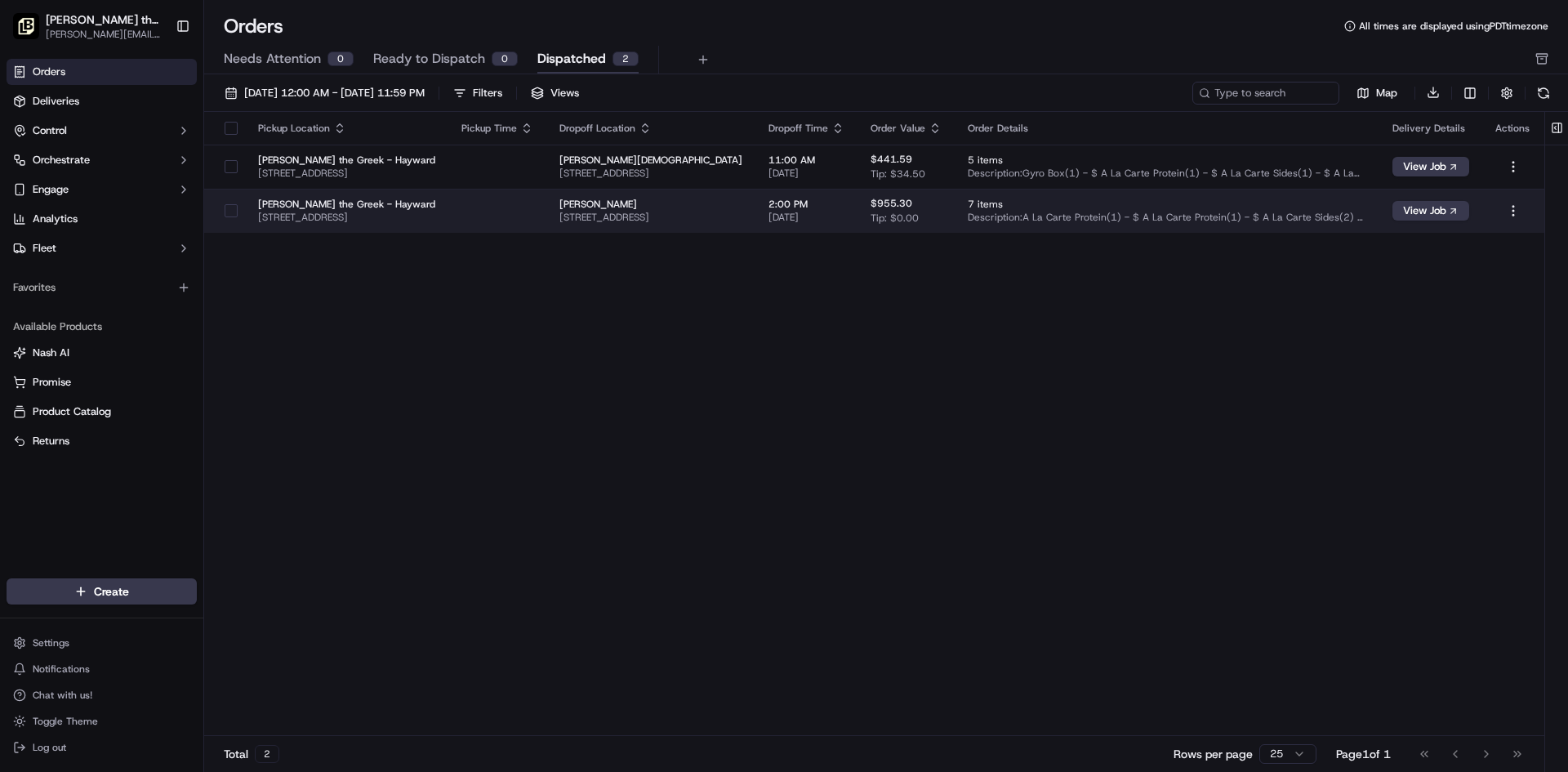
click at [401, 212] on span "[STREET_ADDRESS]" at bounding box center [346, 217] width 177 height 13
